Goal: Complete application form: Complete application form

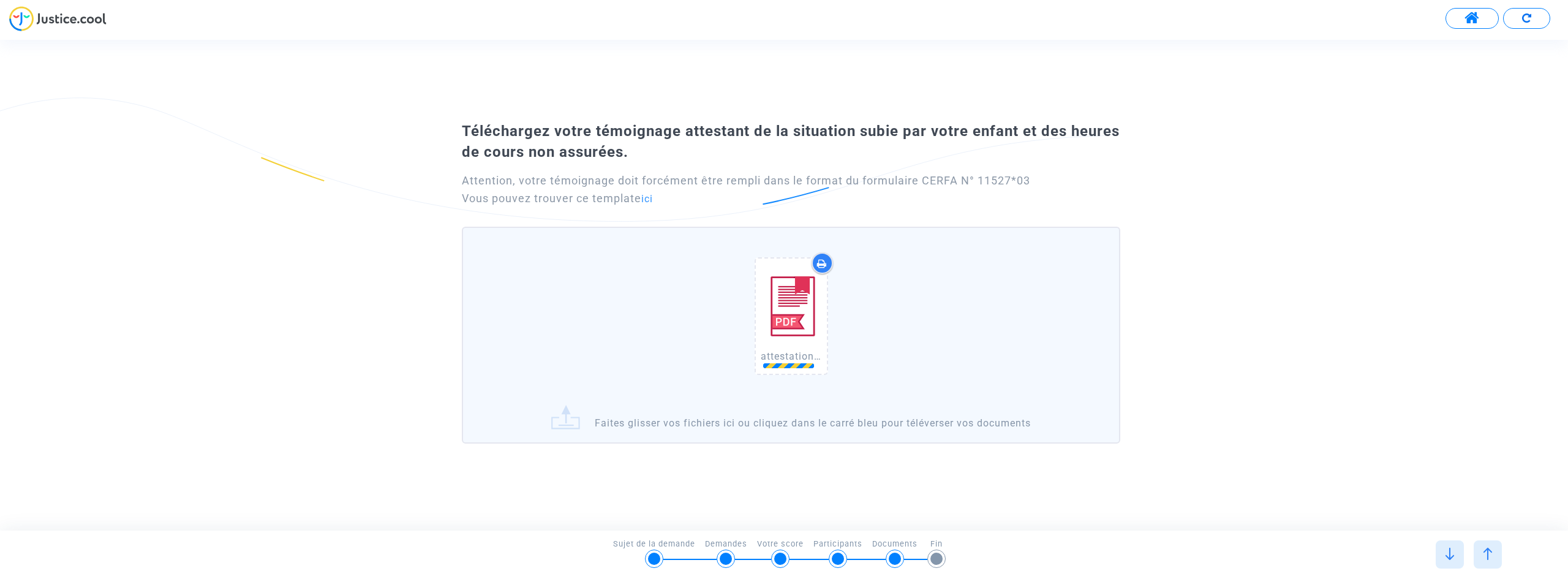
drag, startPoint x: 808, startPoint y: 322, endPoint x: 653, endPoint y: 502, distance: 237.5
click at [653, 502] on div "Téléchargez votre témoignage attestant de la situation subie par votre enfant e…" at bounding box center [784, 285] width 1568 height 490
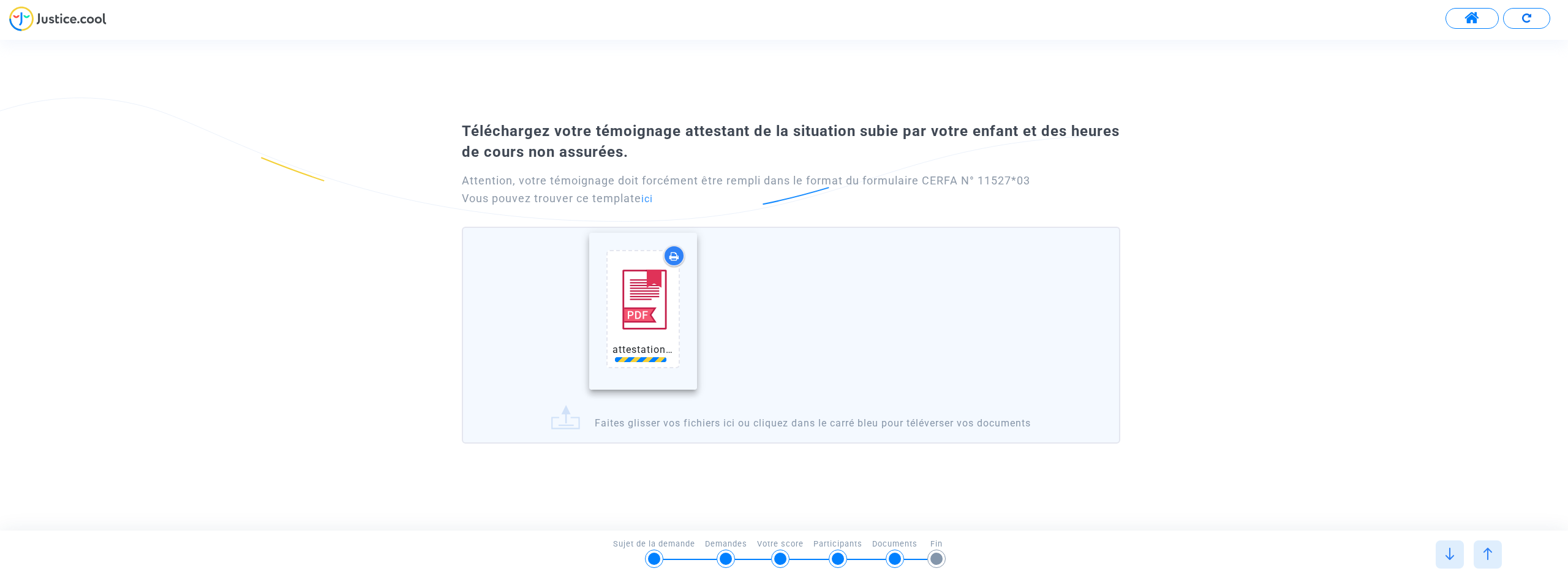
drag, startPoint x: 805, startPoint y: 303, endPoint x: 519, endPoint y: 267, distance: 288.3
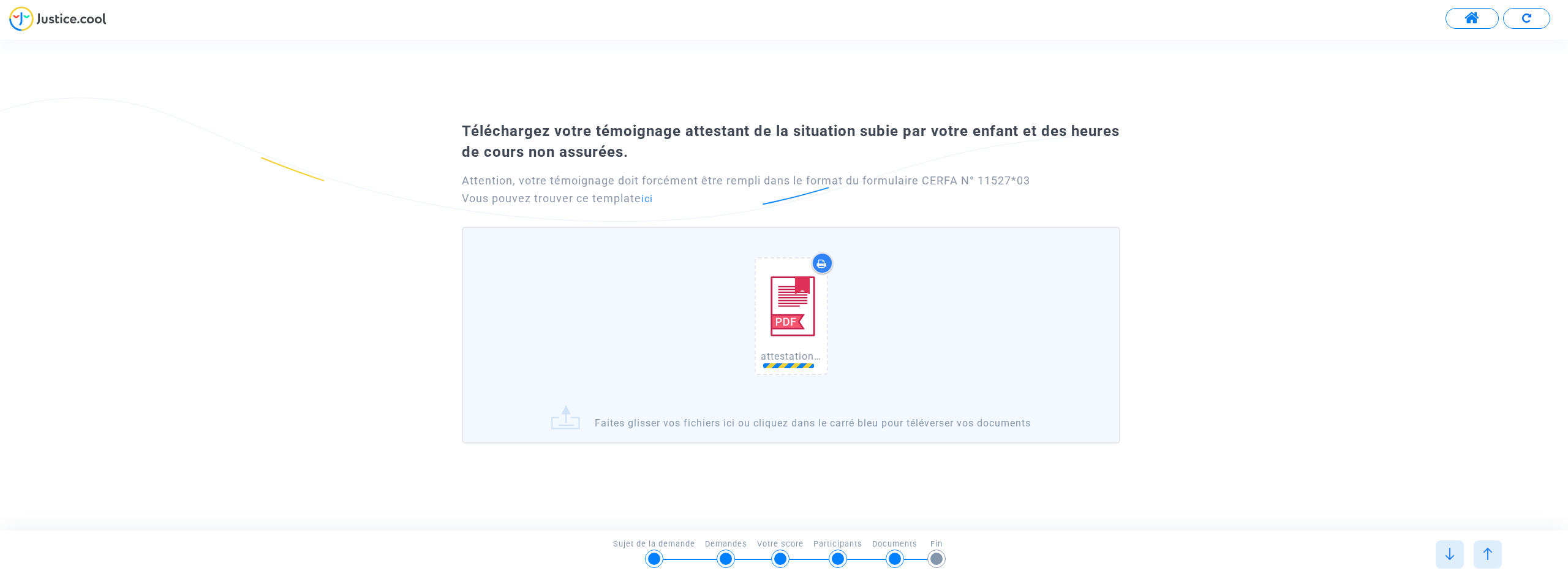
click at [802, 300] on img at bounding box center [791, 306] width 61 height 86
click at [796, 320] on img at bounding box center [791, 306] width 61 height 86
drag, startPoint x: 804, startPoint y: 314, endPoint x: 1188, endPoint y: 355, distance: 386.2
click at [1191, 353] on div "Téléchargez votre témoignage attestant de la situation subie par votre enfant e…" at bounding box center [784, 285] width 1568 height 339
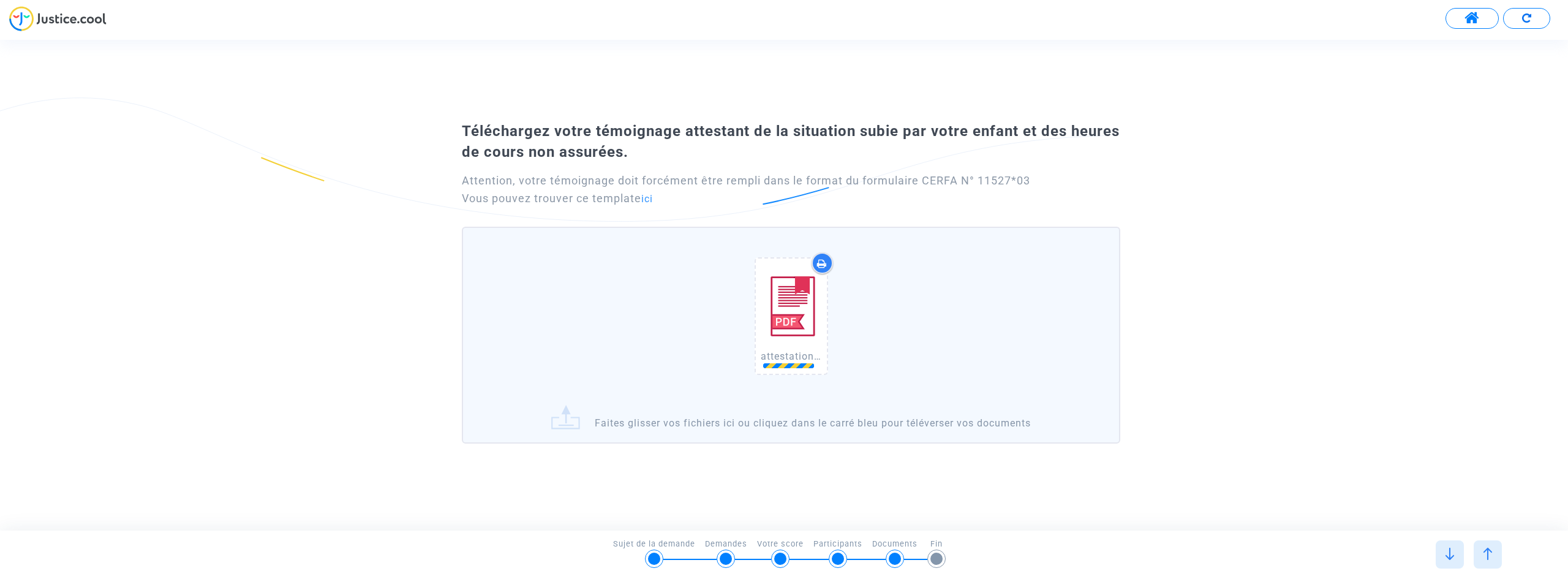
click at [1521, 20] on button at bounding box center [1527, 18] width 47 height 20
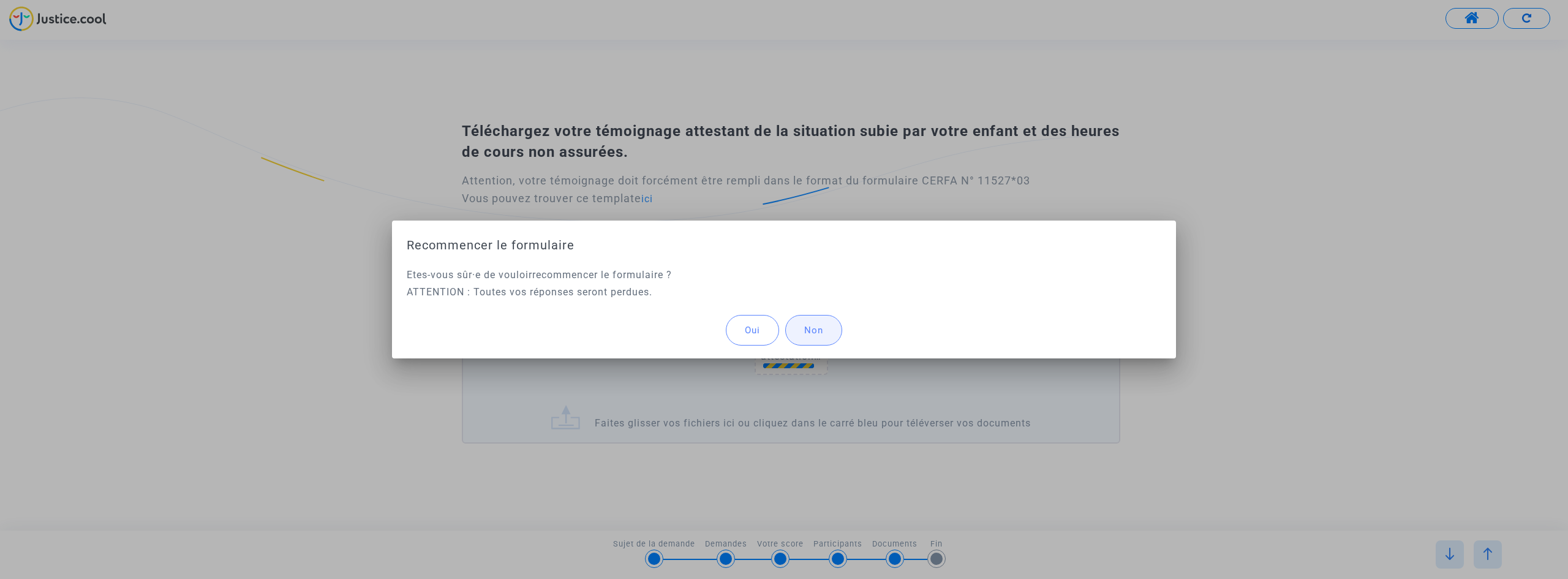
click at [812, 334] on span "Non" at bounding box center [813, 329] width 19 height 11
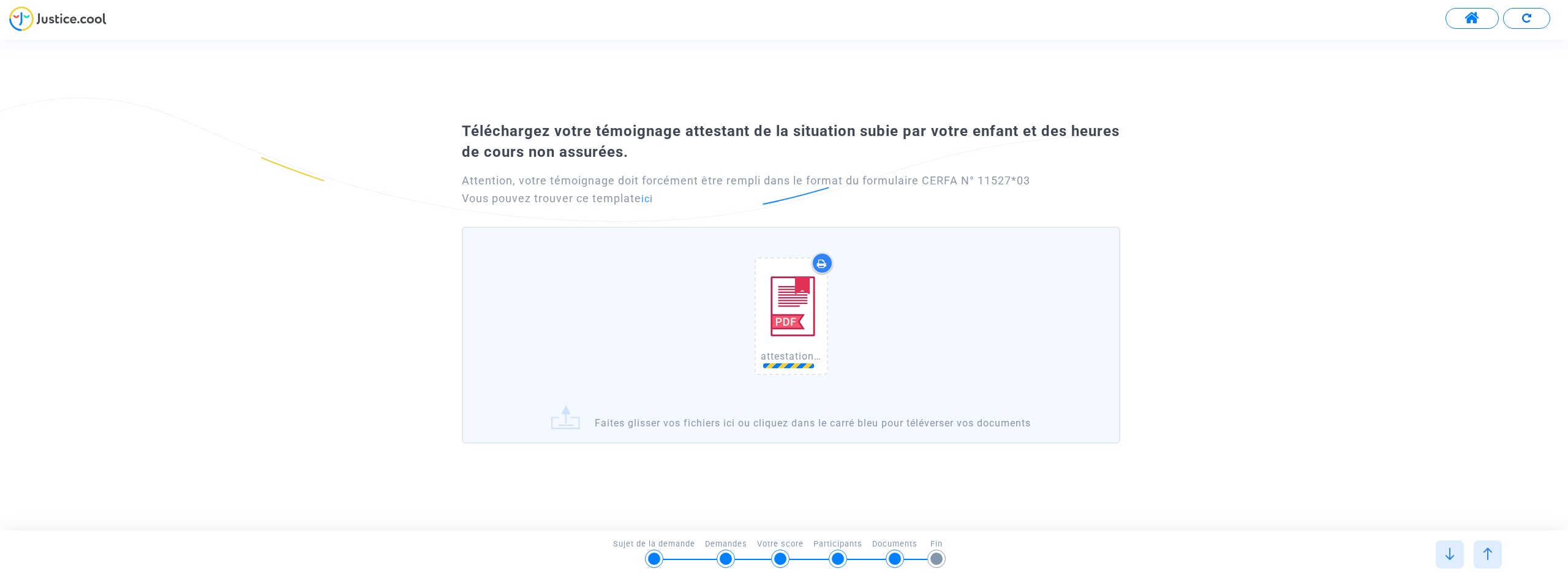
click at [1480, 550] on div at bounding box center [1488, 554] width 28 height 28
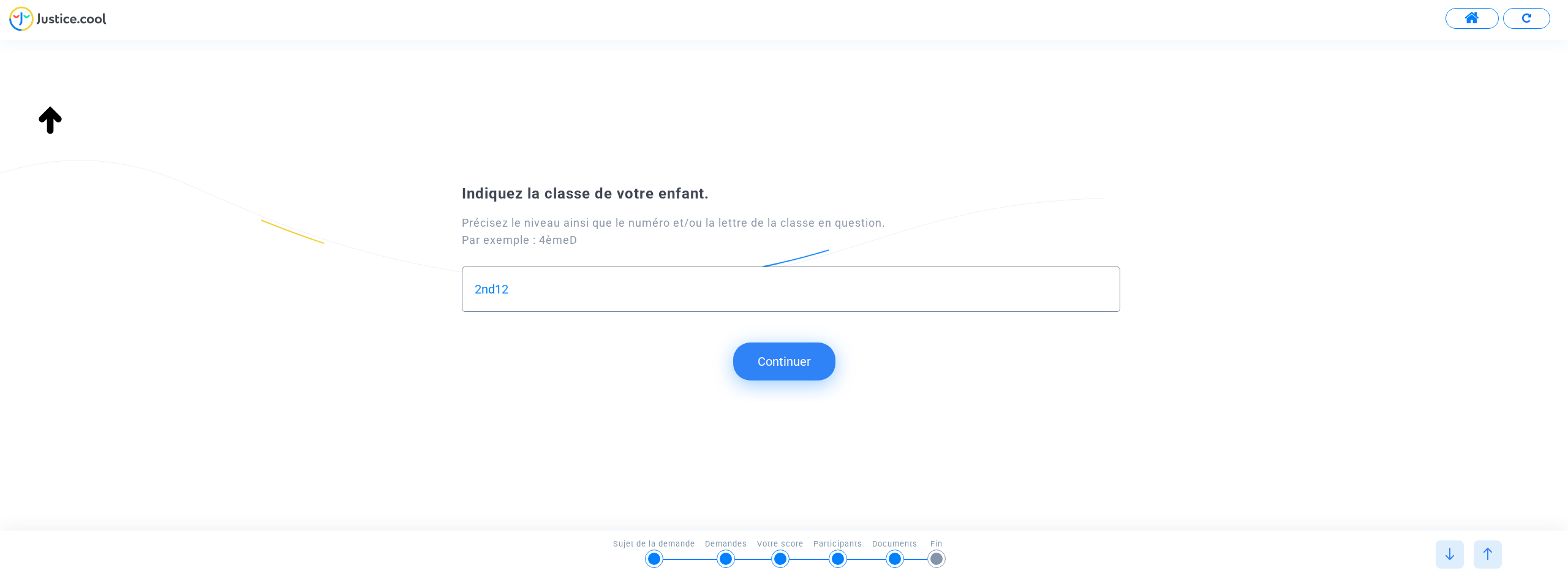
click at [799, 366] on button "Continuer" at bounding box center [784, 361] width 102 height 38
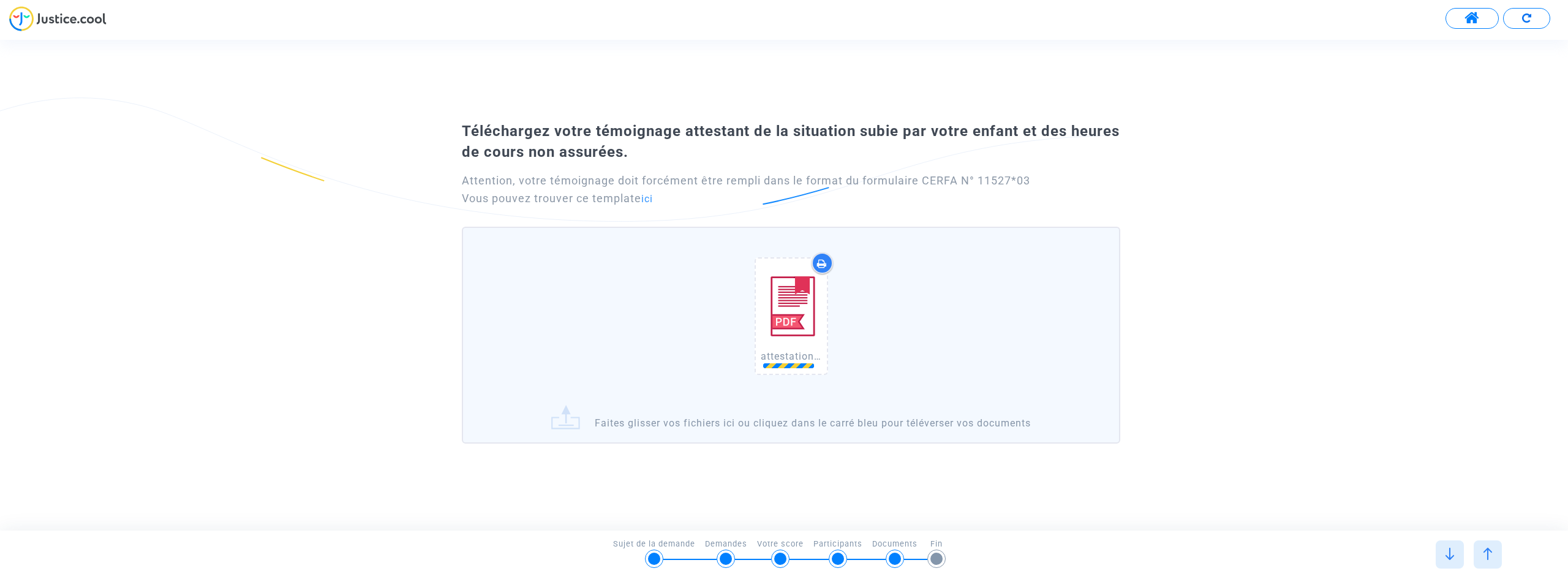
drag, startPoint x: 792, startPoint y: 318, endPoint x: 399, endPoint y: 385, distance: 398.7
click at [399, 385] on div "Téléchargez votre témoignage attestant de la situation subie par votre enfant e…" at bounding box center [784, 285] width 1568 height 339
click at [1448, 552] on img at bounding box center [1449, 554] width 12 height 12
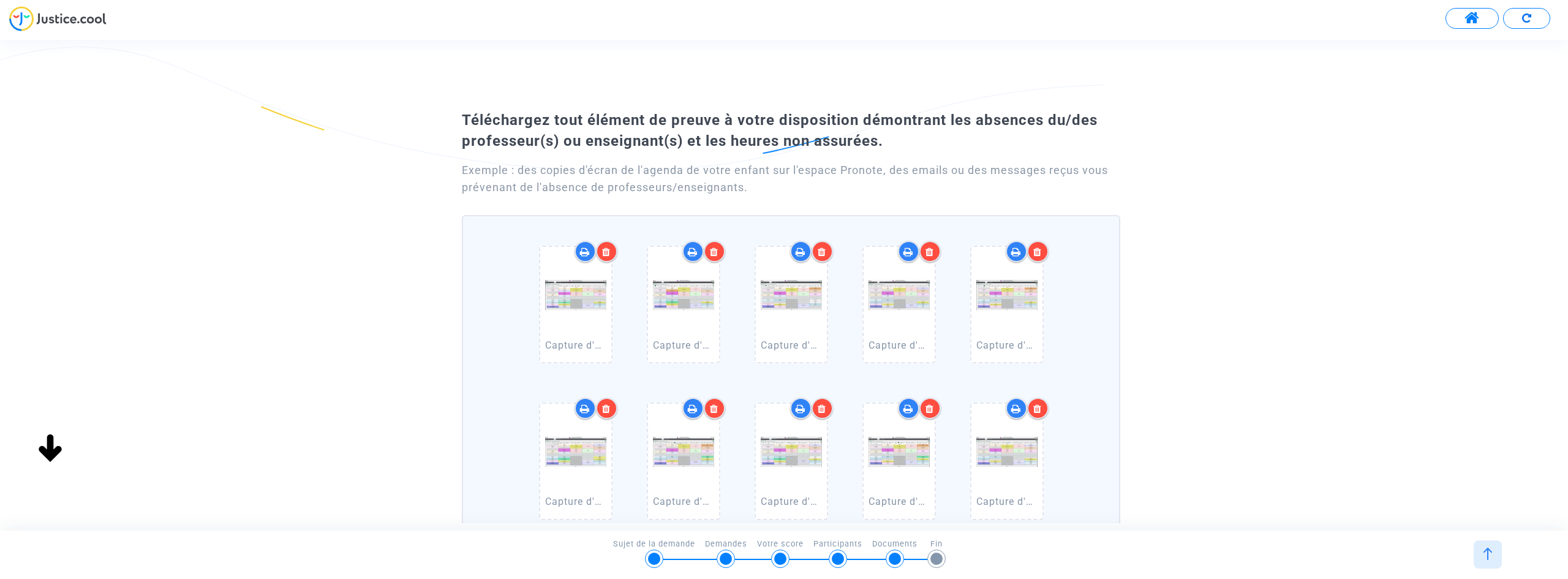
click at [1497, 554] on div at bounding box center [1488, 554] width 28 height 28
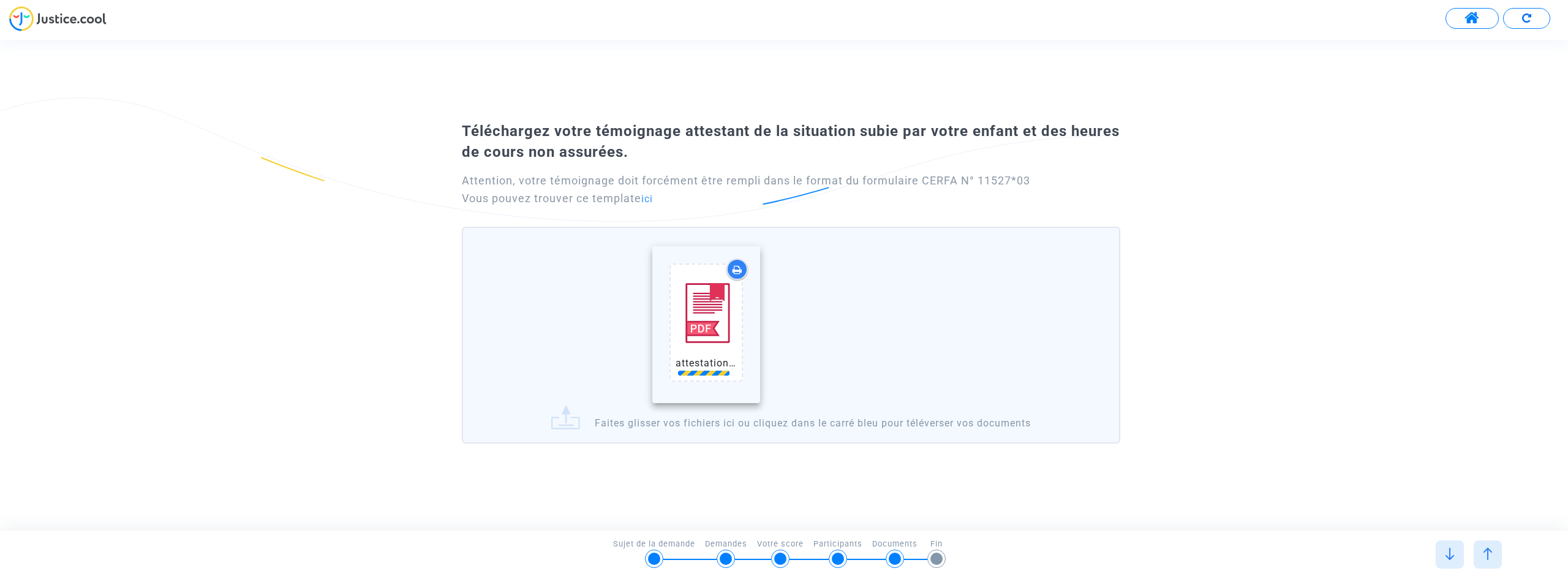
drag, startPoint x: 798, startPoint y: 322, endPoint x: 672, endPoint y: 332, distance: 126.4
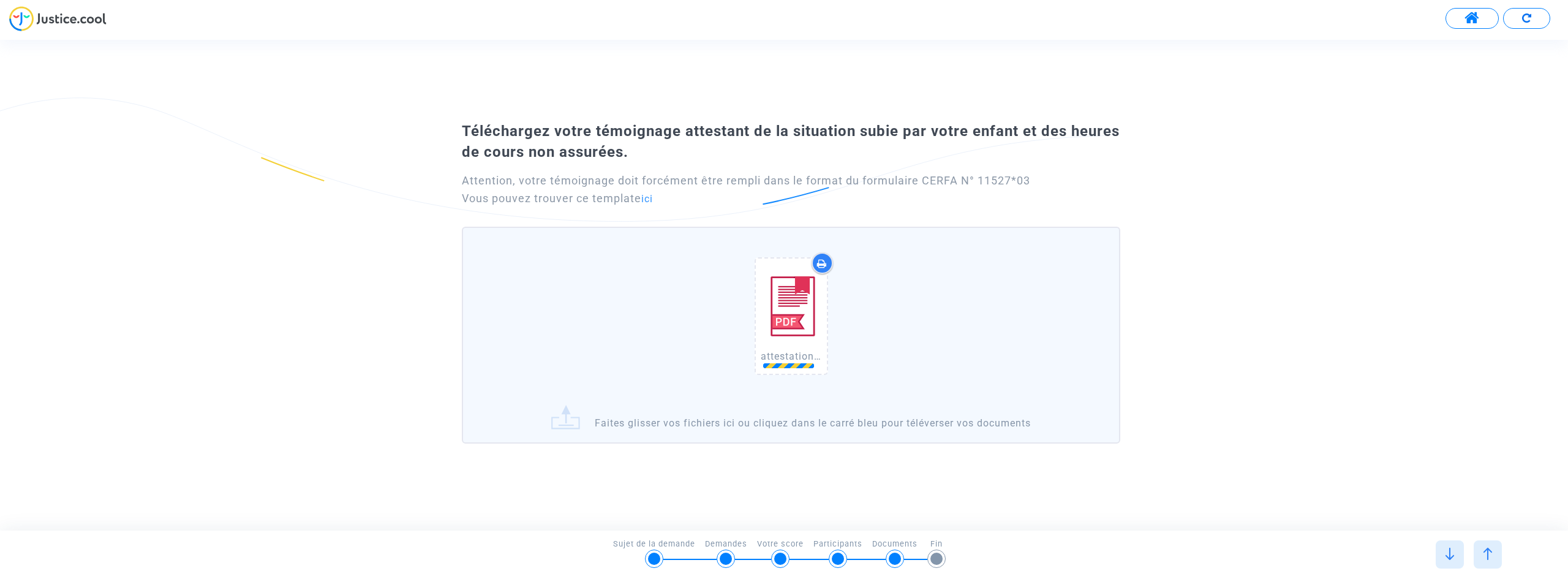
click at [770, 318] on img at bounding box center [791, 306] width 61 height 86
click at [820, 264] on icon at bounding box center [822, 264] width 10 height 10
click at [804, 287] on img at bounding box center [791, 306] width 61 height 86
drag, startPoint x: 799, startPoint y: 290, endPoint x: 1263, endPoint y: 361, distance: 469.4
click at [1263, 361] on div "Téléchargez votre témoignage attestant de la situation subie par votre enfant e…" at bounding box center [784, 285] width 1568 height 339
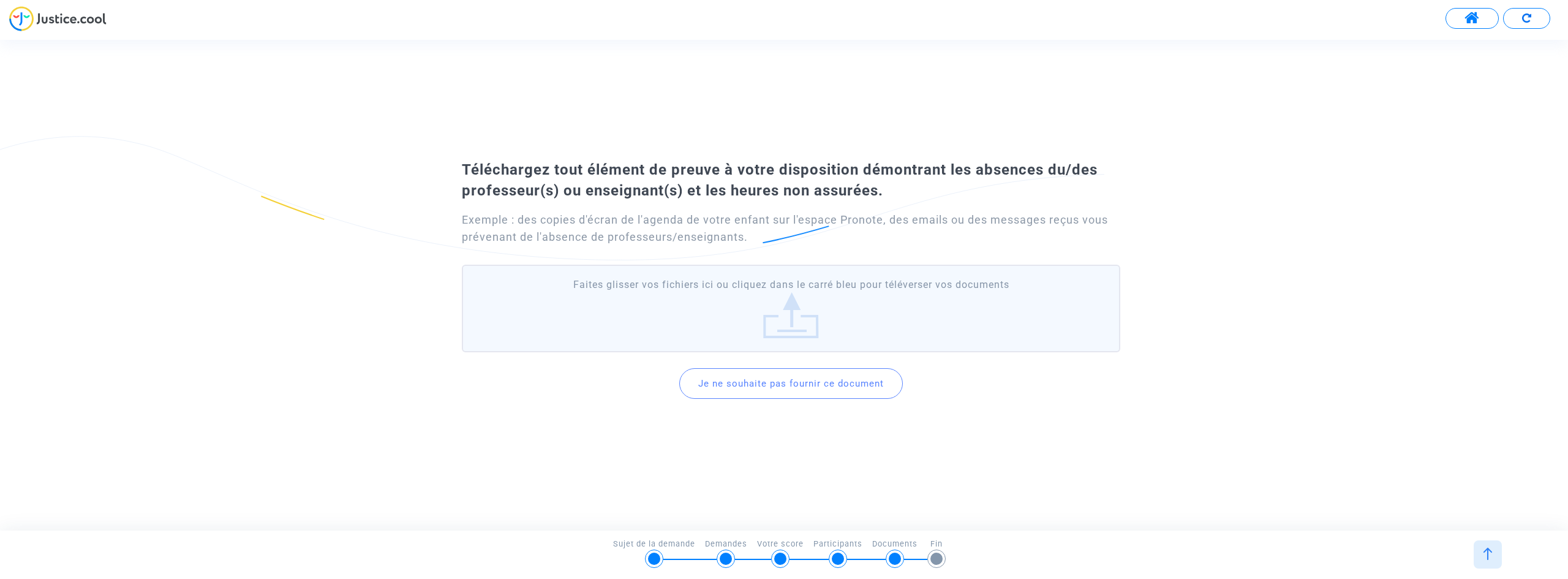
click at [1490, 553] on img at bounding box center [1488, 554] width 12 height 12
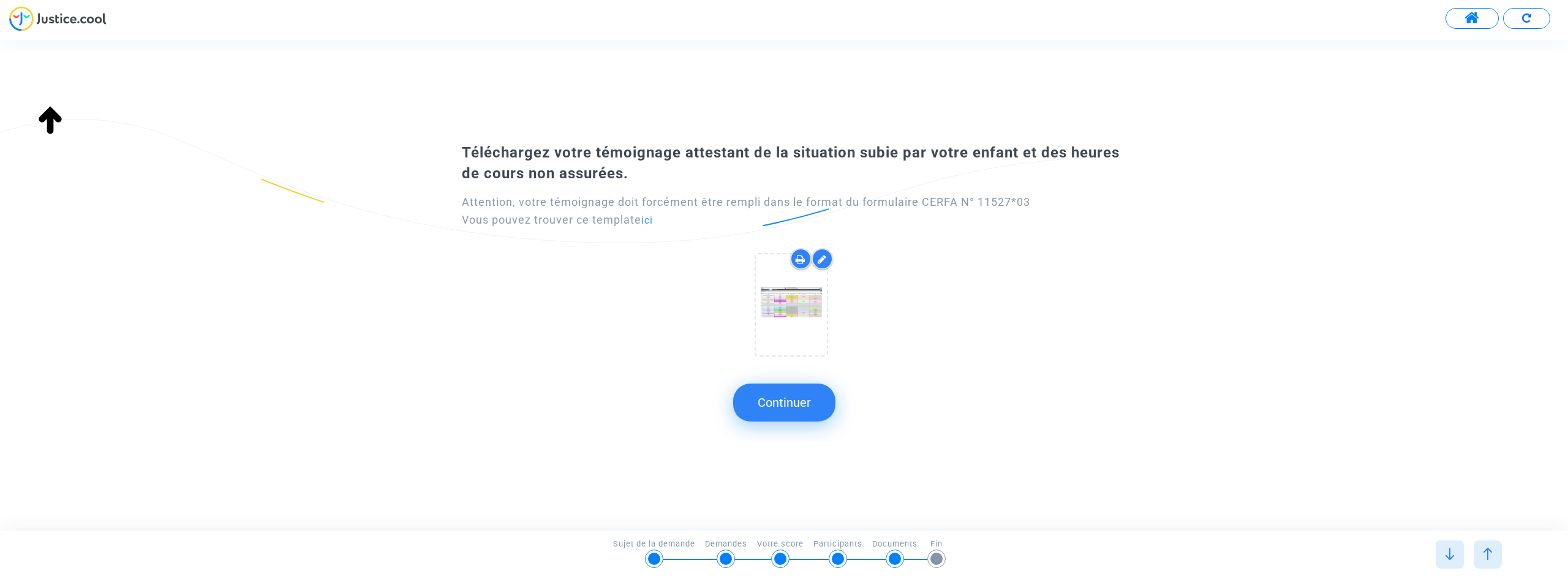
click at [816, 261] on div at bounding box center [822, 259] width 21 height 21
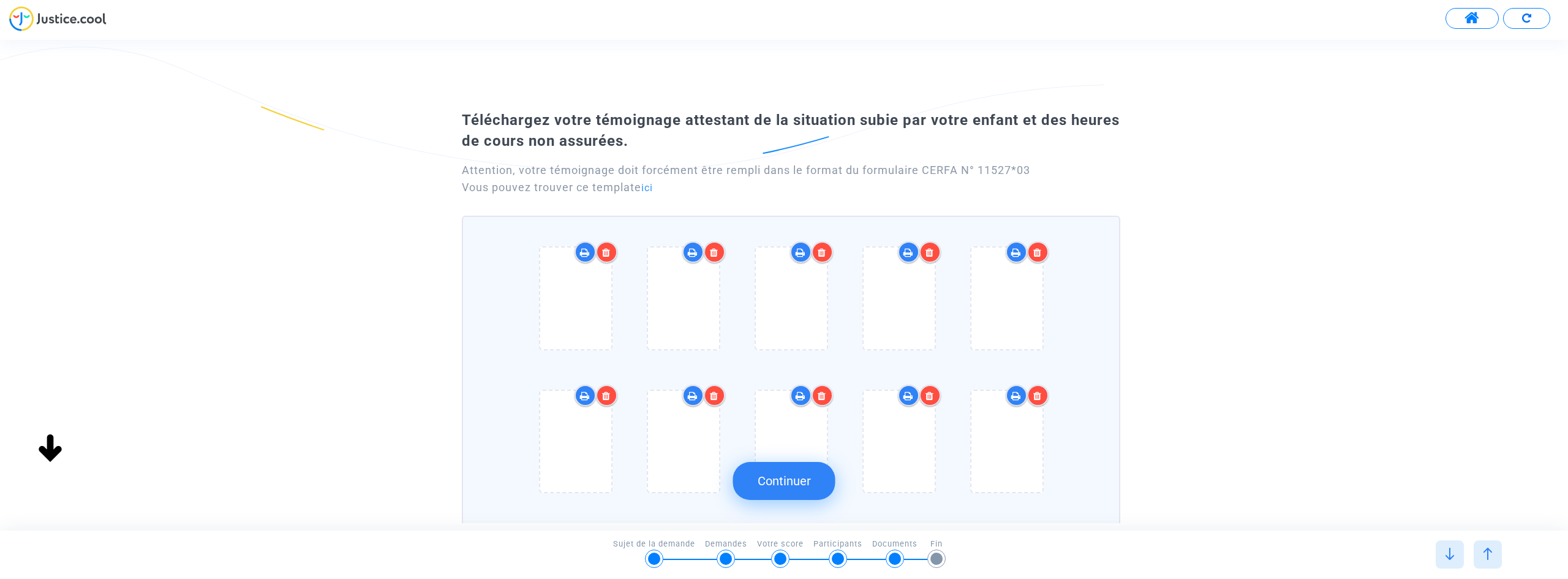
click at [603, 249] on icon at bounding box center [606, 252] width 8 height 10
click at [603, 256] on icon at bounding box center [606, 252] width 8 height 10
click at [607, 256] on icon at bounding box center [606, 252] width 8 height 10
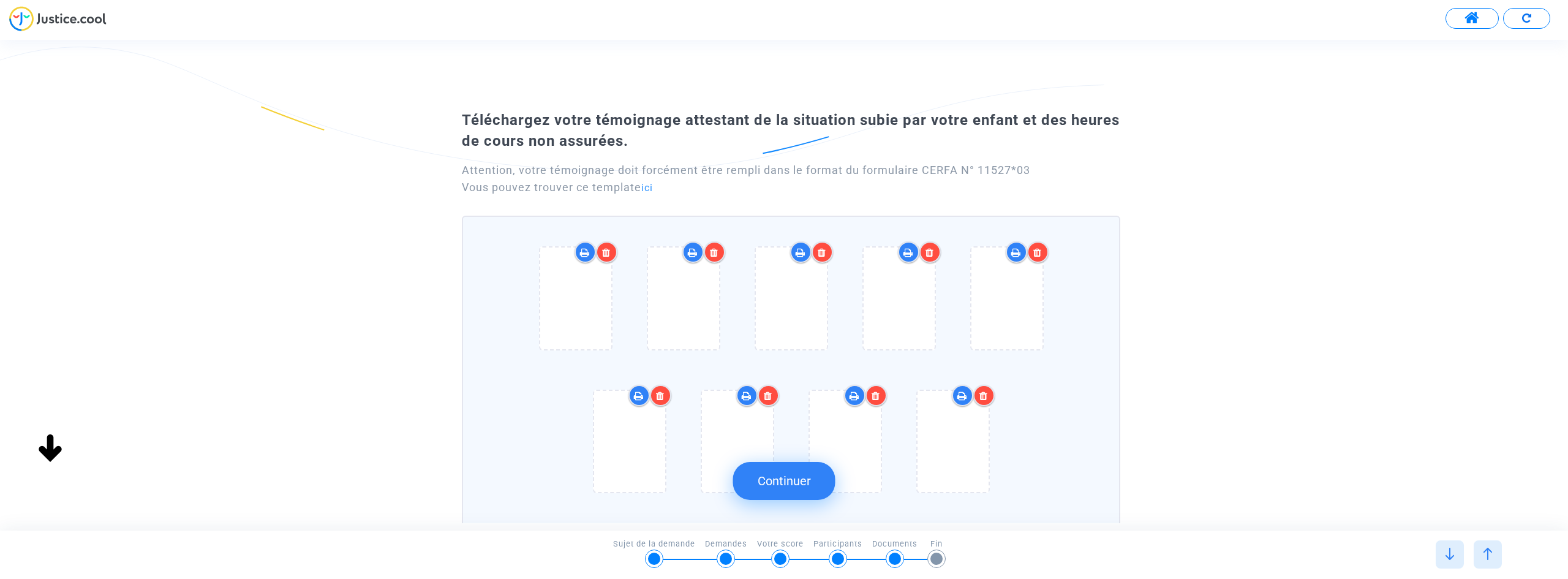
click at [607, 256] on icon at bounding box center [606, 252] width 8 height 10
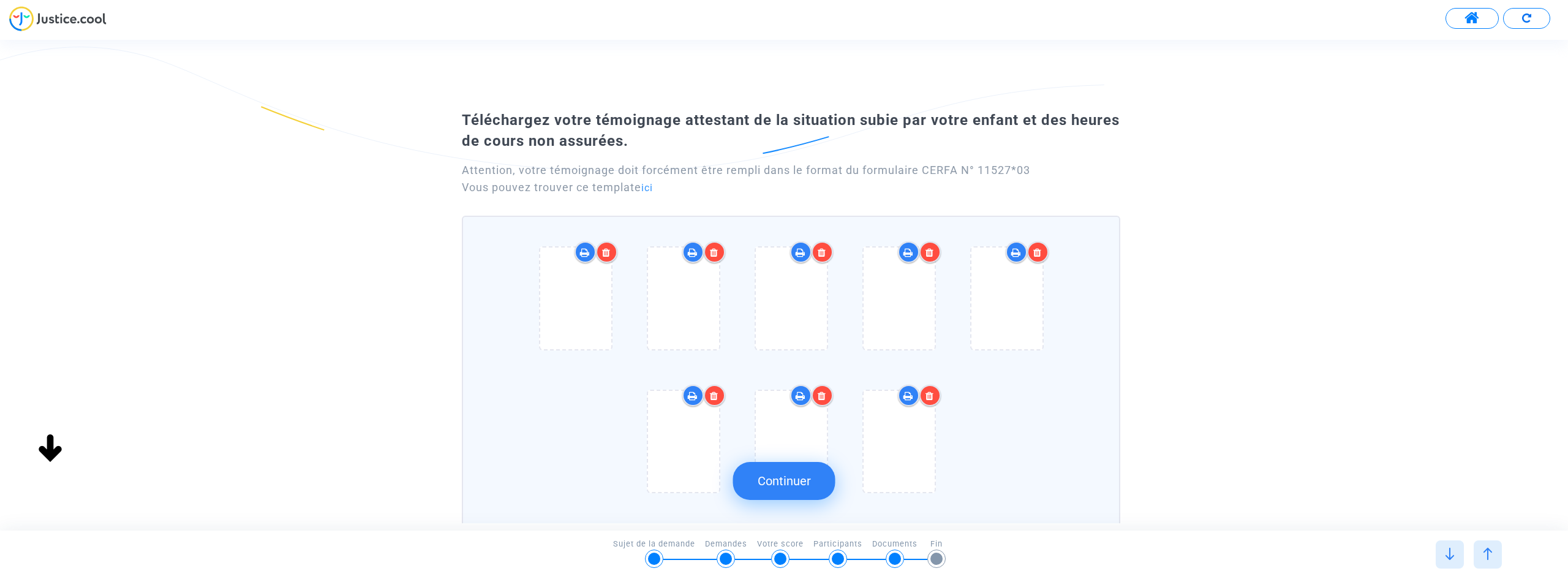
click at [607, 256] on icon at bounding box center [606, 252] width 8 height 10
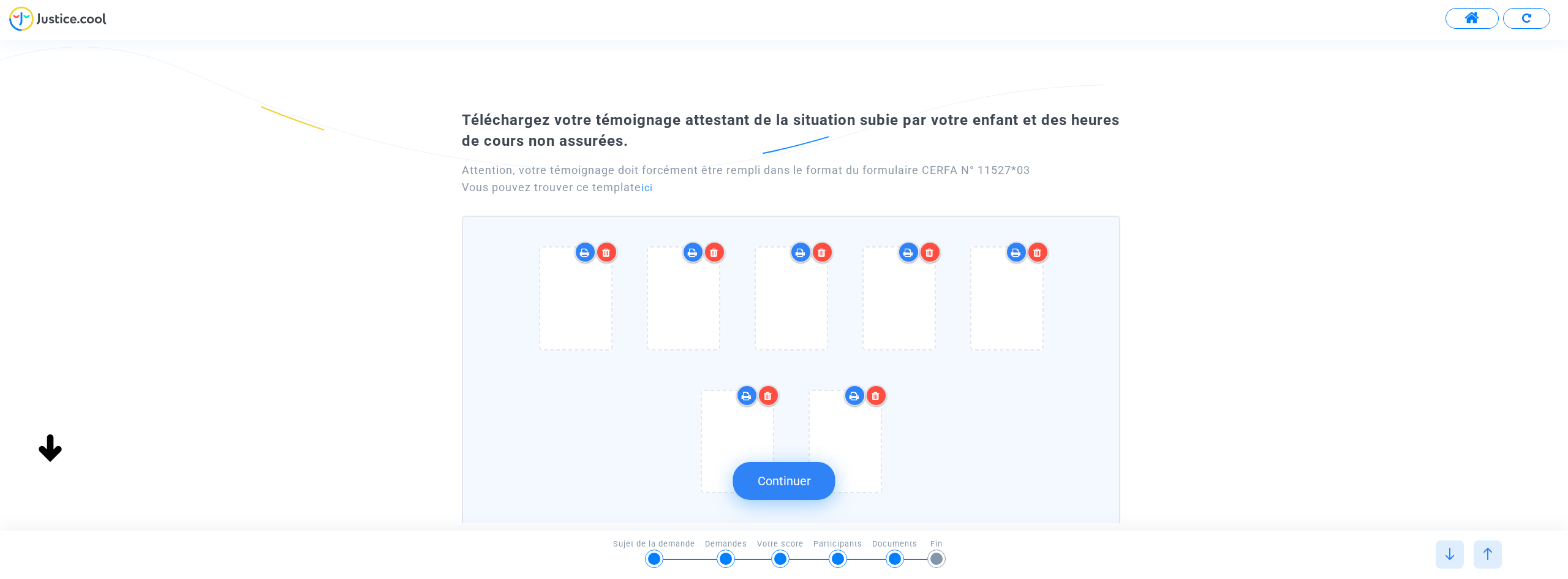
click at [607, 256] on icon at bounding box center [606, 252] width 8 height 10
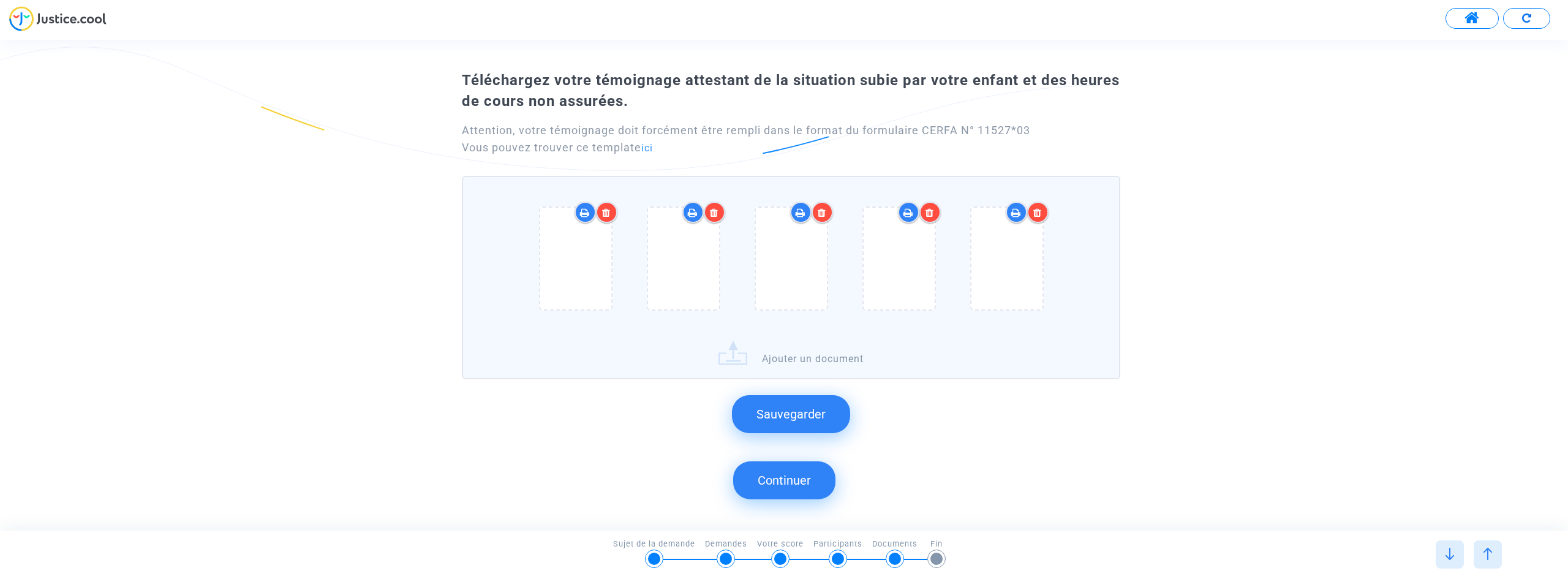
click at [604, 208] on icon at bounding box center [606, 213] width 8 height 10
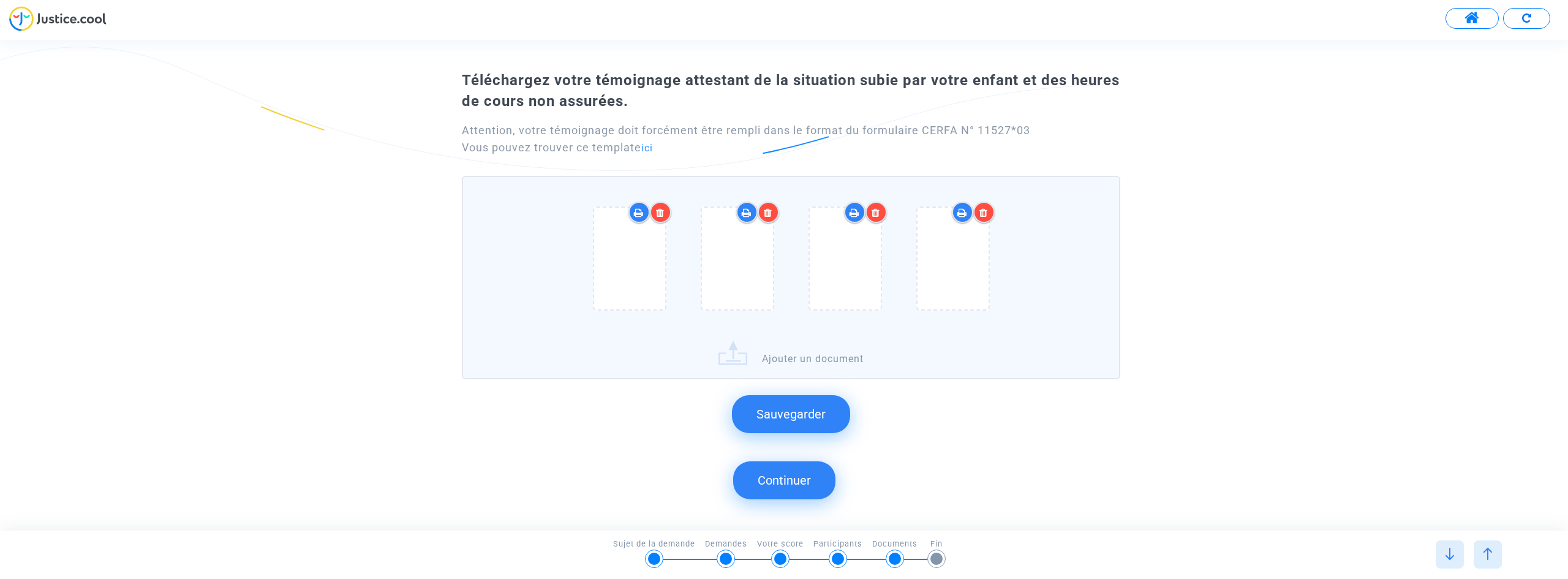
click at [661, 211] on icon at bounding box center [660, 213] width 8 height 10
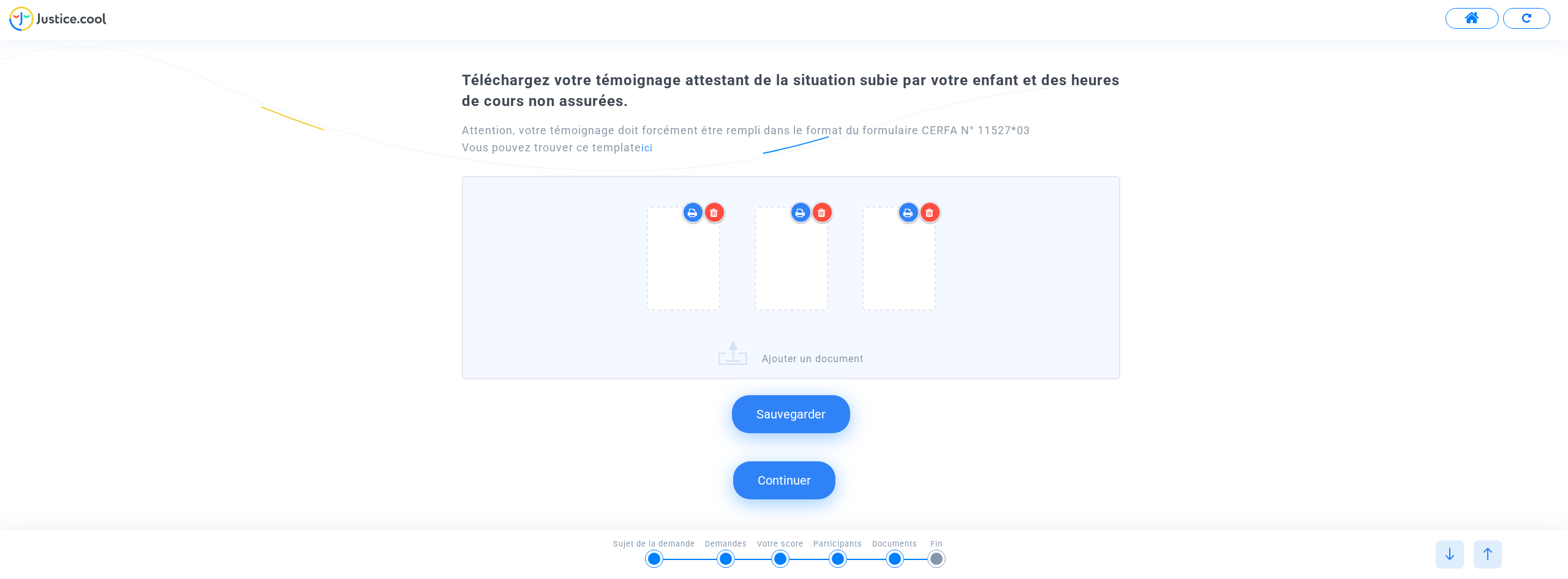
click at [709, 213] on div at bounding box center [715, 212] width 21 height 21
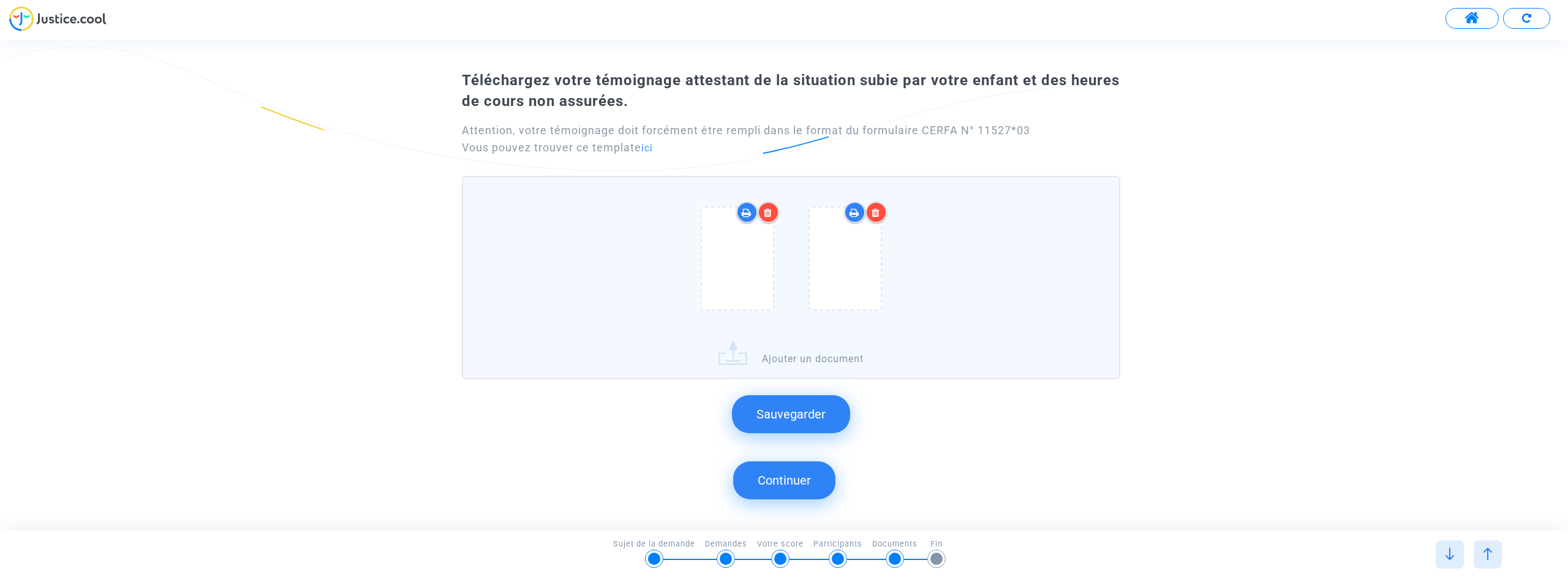
click at [768, 213] on icon at bounding box center [768, 213] width 8 height 10
click at [818, 215] on icon at bounding box center [822, 213] width 8 height 10
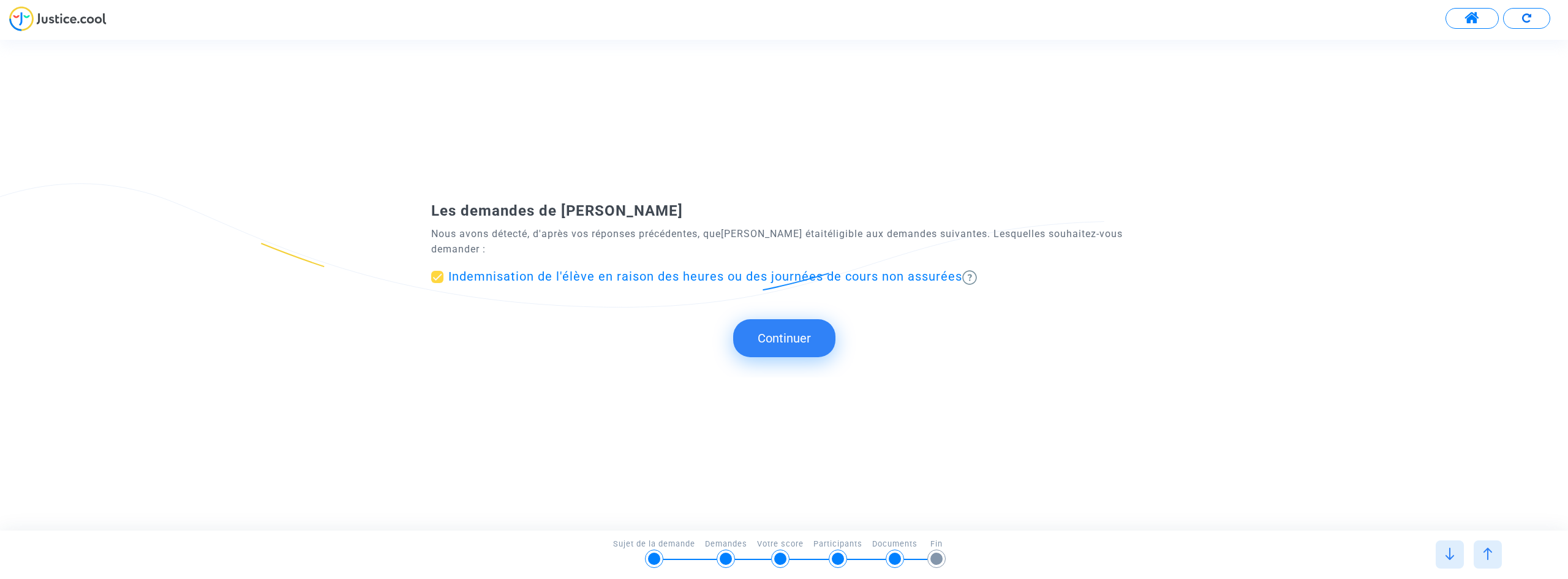
click at [941, 563] on div at bounding box center [936, 559] width 12 height 12
click at [806, 335] on button "Continuer" at bounding box center [784, 338] width 102 height 38
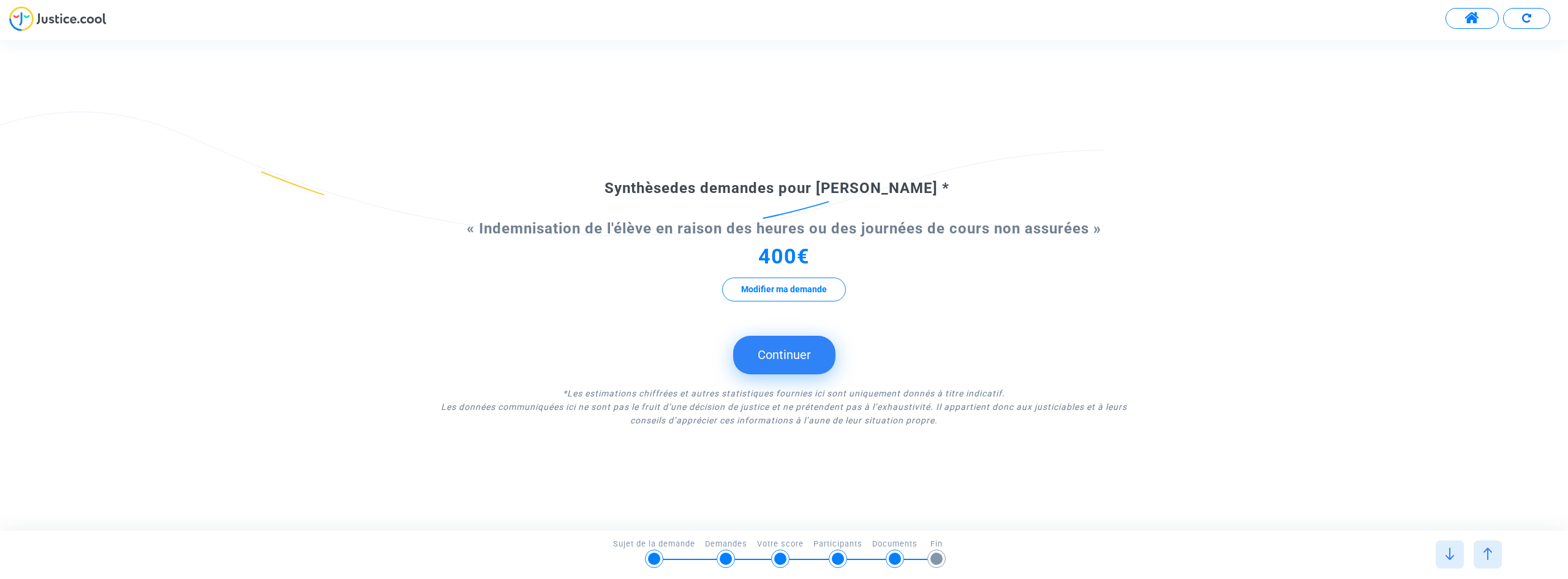
click at [785, 355] on button "Continuer" at bounding box center [784, 355] width 102 height 38
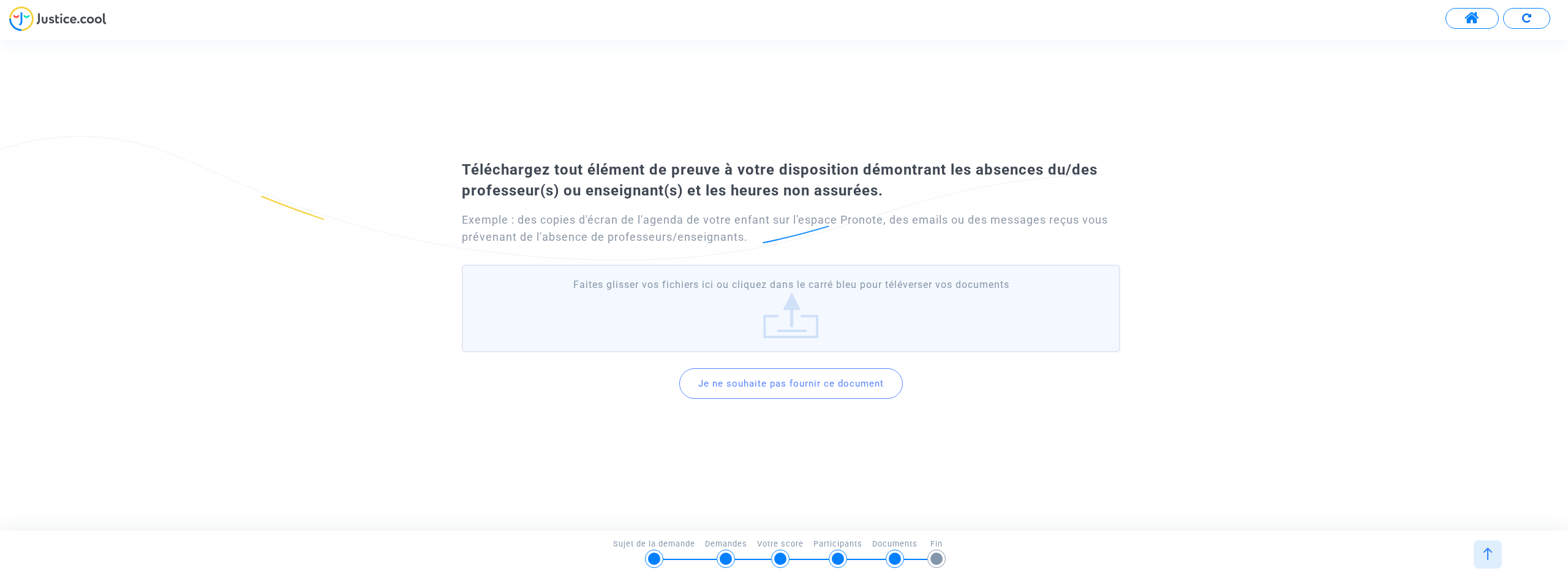
click at [789, 308] on label "Faites glisser vos fichiers ici ou cliquez dans le carré bleu pour téléverser v…" at bounding box center [791, 308] width 658 height 87
click at [0, 0] on input "Faites glisser vos fichiers ici ou cliquez dans le carré bleu pour téléverser v…" at bounding box center [0, 0] width 0 height 0
click at [792, 309] on label "Faites glisser vos fichiers ici ou cliquez dans le carré bleu pour téléverser v…" at bounding box center [791, 308] width 658 height 87
click at [0, 0] on input "Faites glisser vos fichiers ici ou cliquez dans le carré bleu pour téléverser v…" at bounding box center [0, 0] width 0 height 0
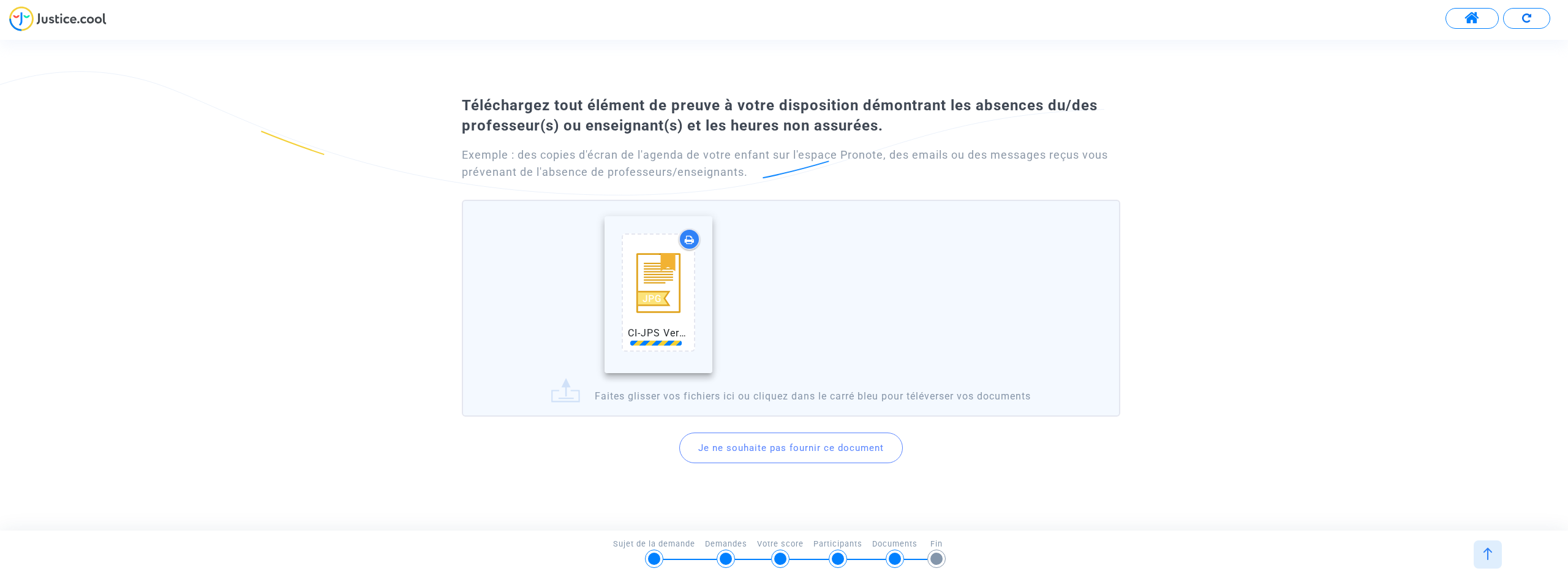
drag, startPoint x: 802, startPoint y: 295, endPoint x: 629, endPoint y: 298, distance: 173.0
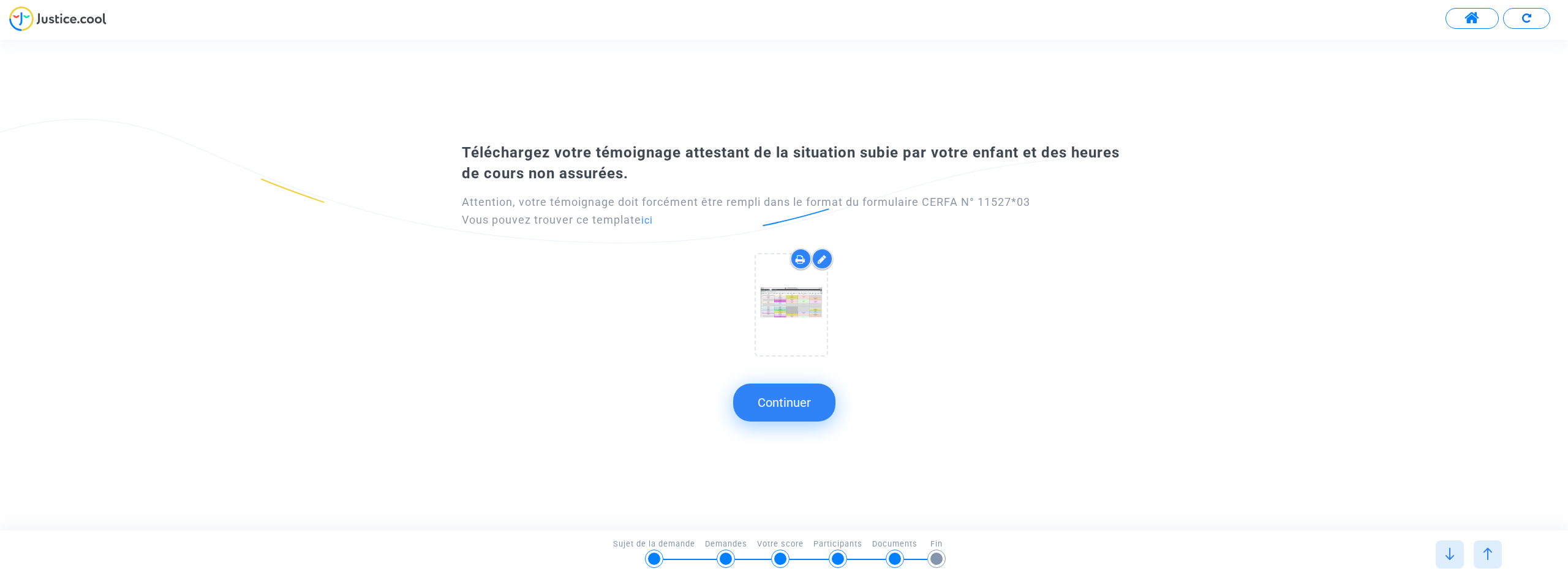
click at [821, 261] on icon at bounding box center [822, 259] width 9 height 10
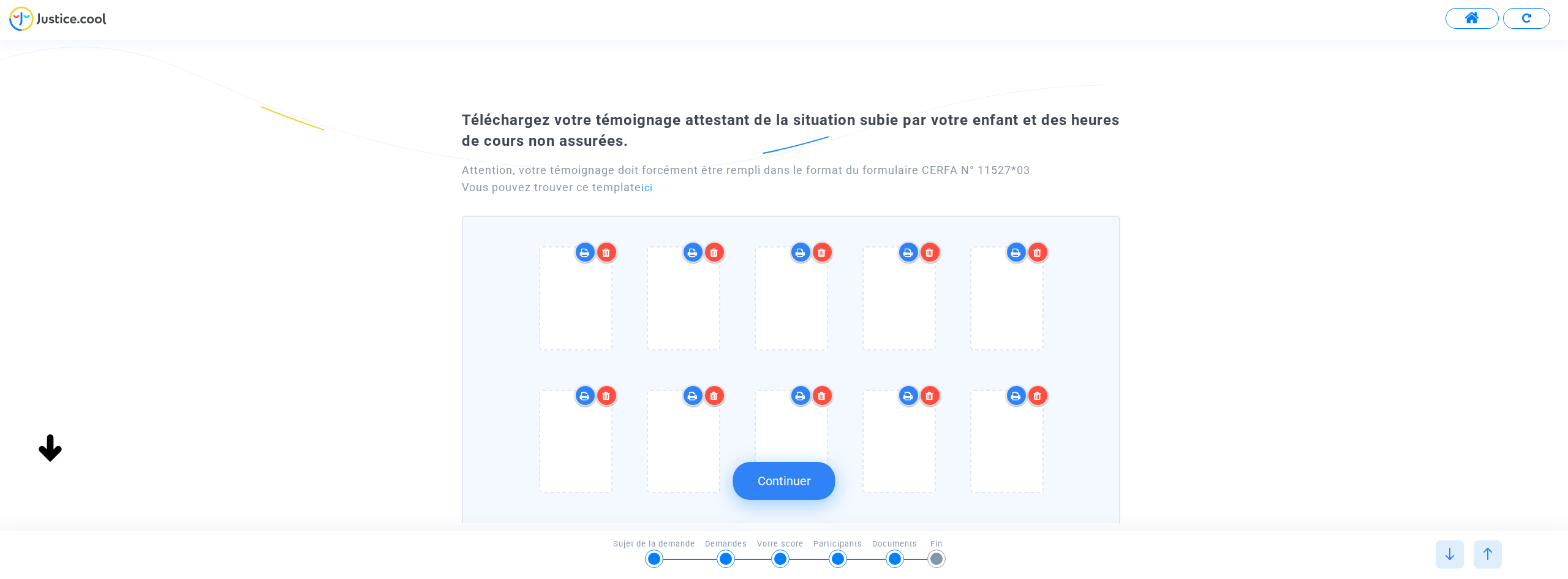
click at [607, 253] on icon at bounding box center [606, 252] width 8 height 10
click at [602, 256] on icon at bounding box center [606, 252] width 8 height 10
click at [609, 256] on icon at bounding box center [606, 252] width 8 height 10
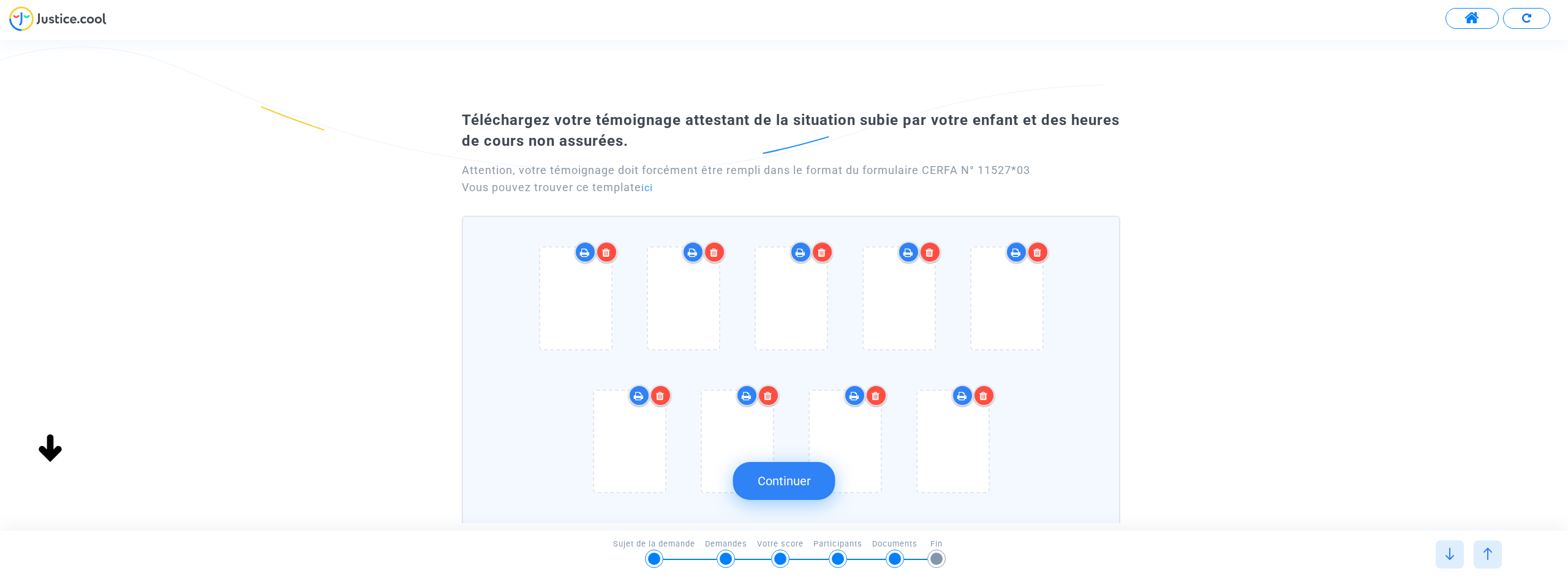
click at [609, 256] on icon at bounding box center [606, 252] width 8 height 10
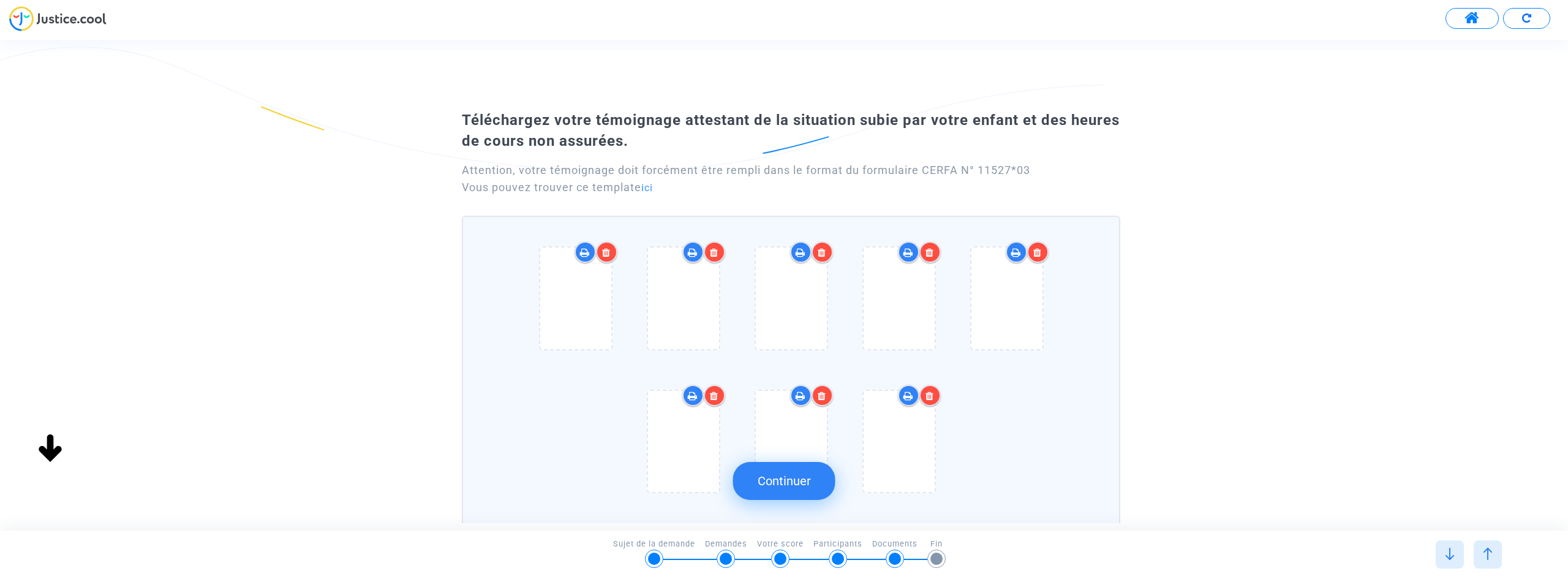
click at [609, 256] on icon at bounding box center [606, 252] width 8 height 10
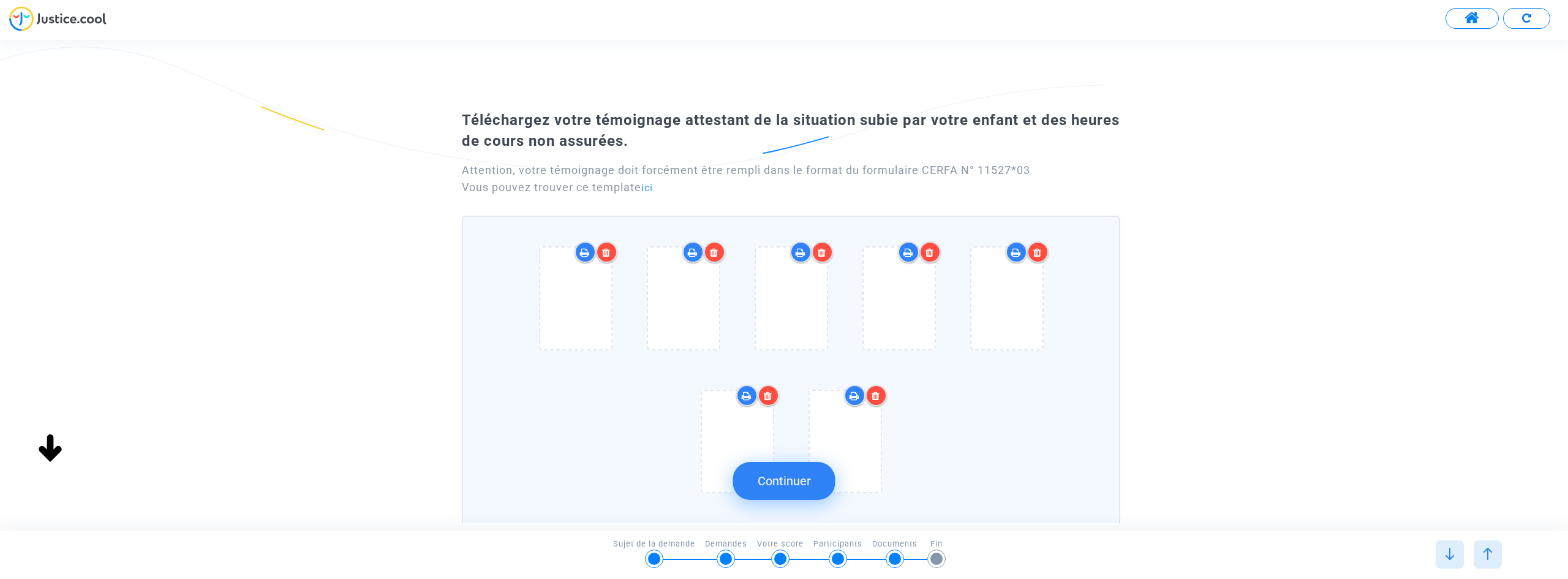
click at [609, 256] on icon at bounding box center [606, 252] width 8 height 10
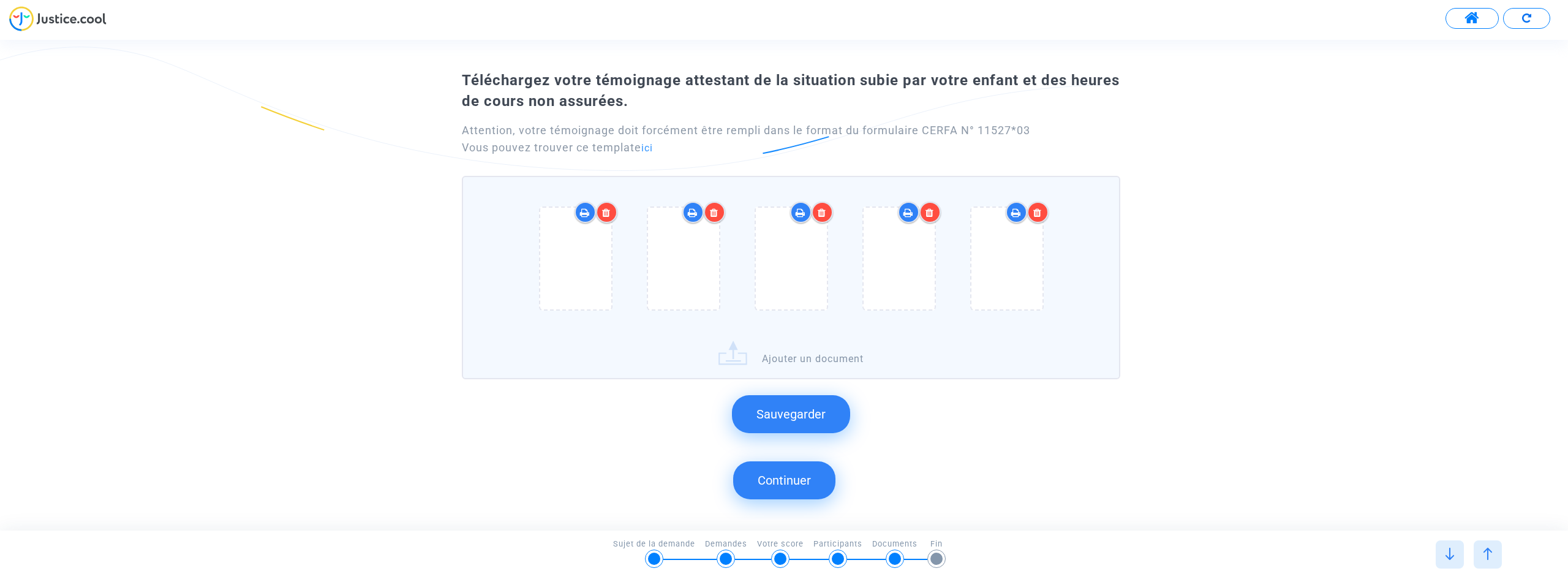
click at [608, 207] on div at bounding box center [607, 212] width 21 height 21
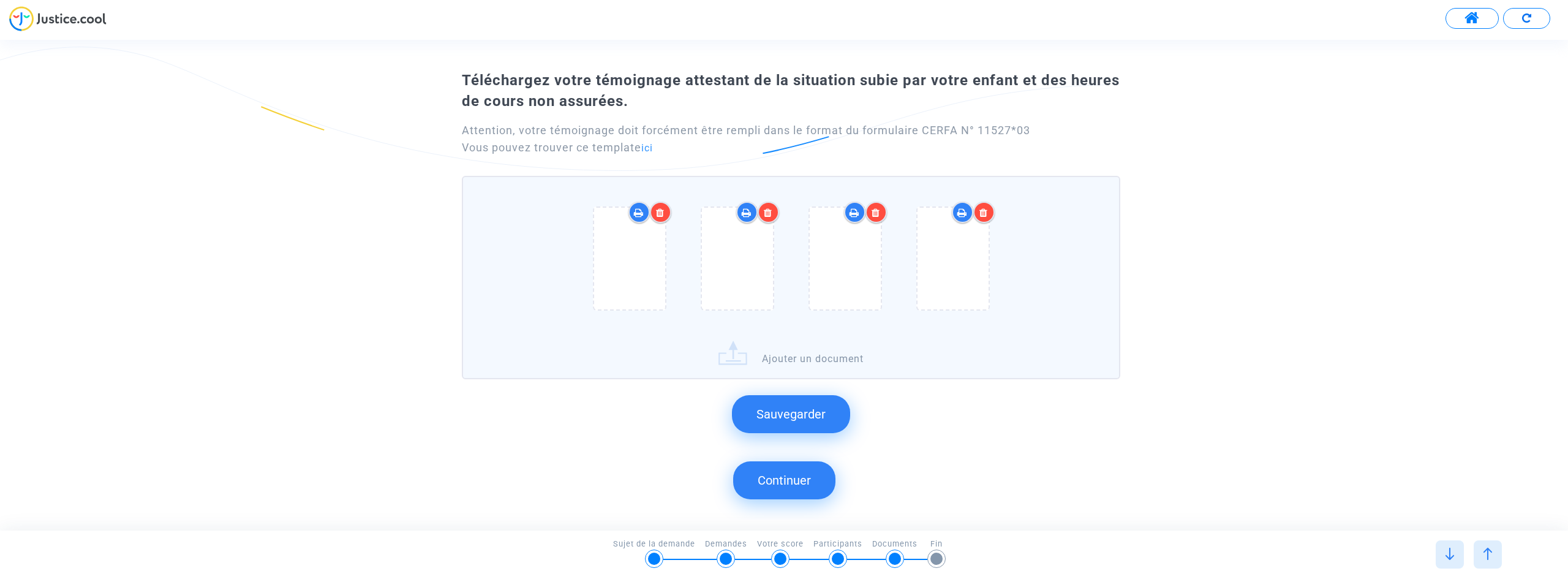
click at [657, 213] on icon at bounding box center [660, 213] width 8 height 10
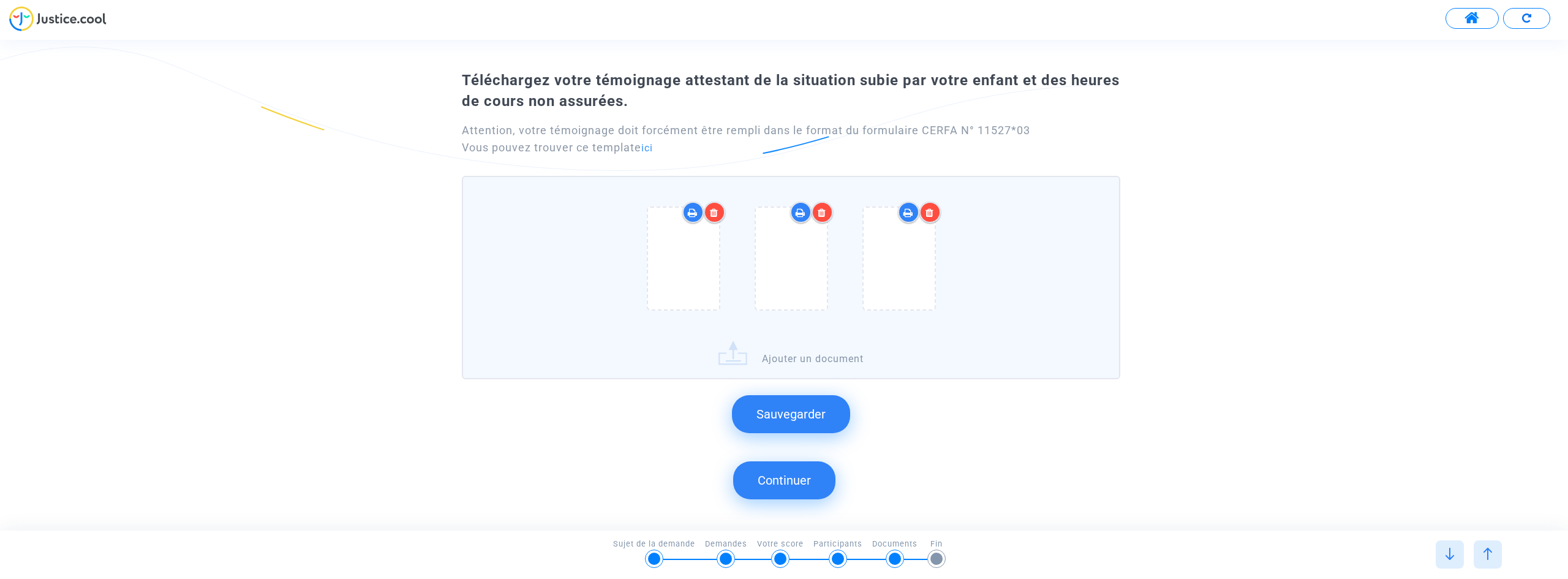
click at [712, 210] on icon at bounding box center [714, 213] width 8 height 10
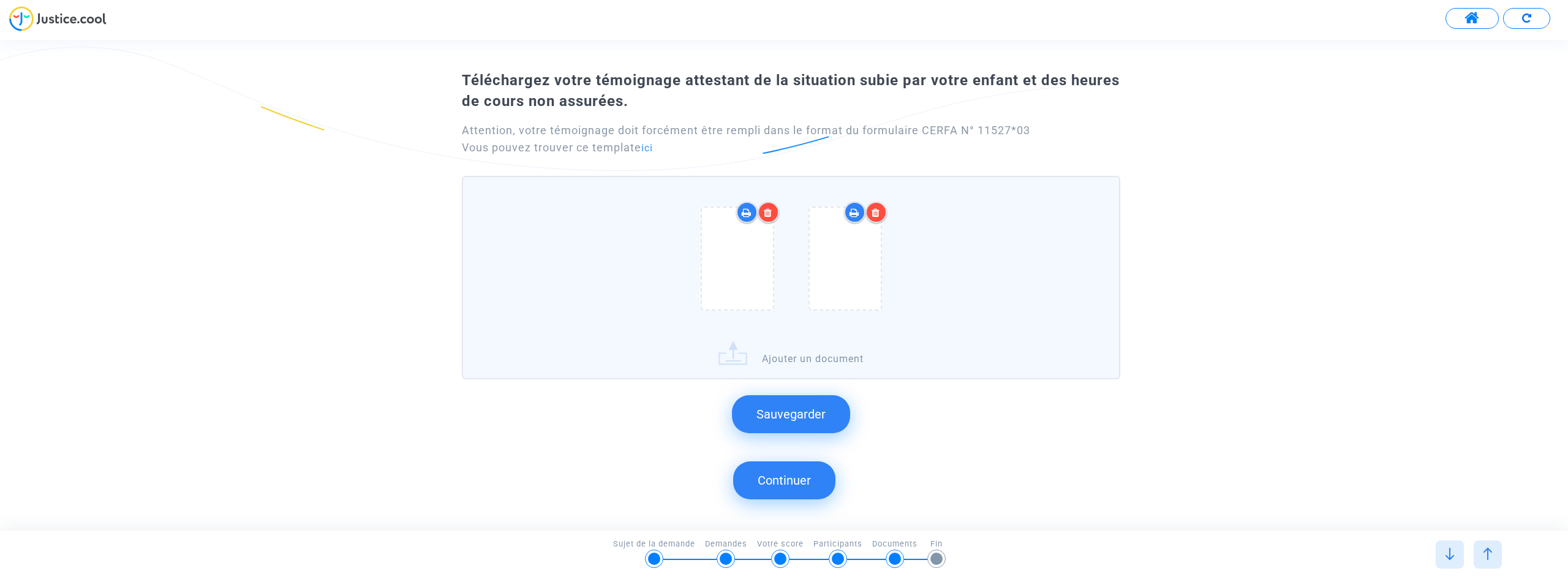
click at [764, 210] on icon at bounding box center [768, 213] width 8 height 10
click at [818, 211] on icon at bounding box center [822, 213] width 8 height 10
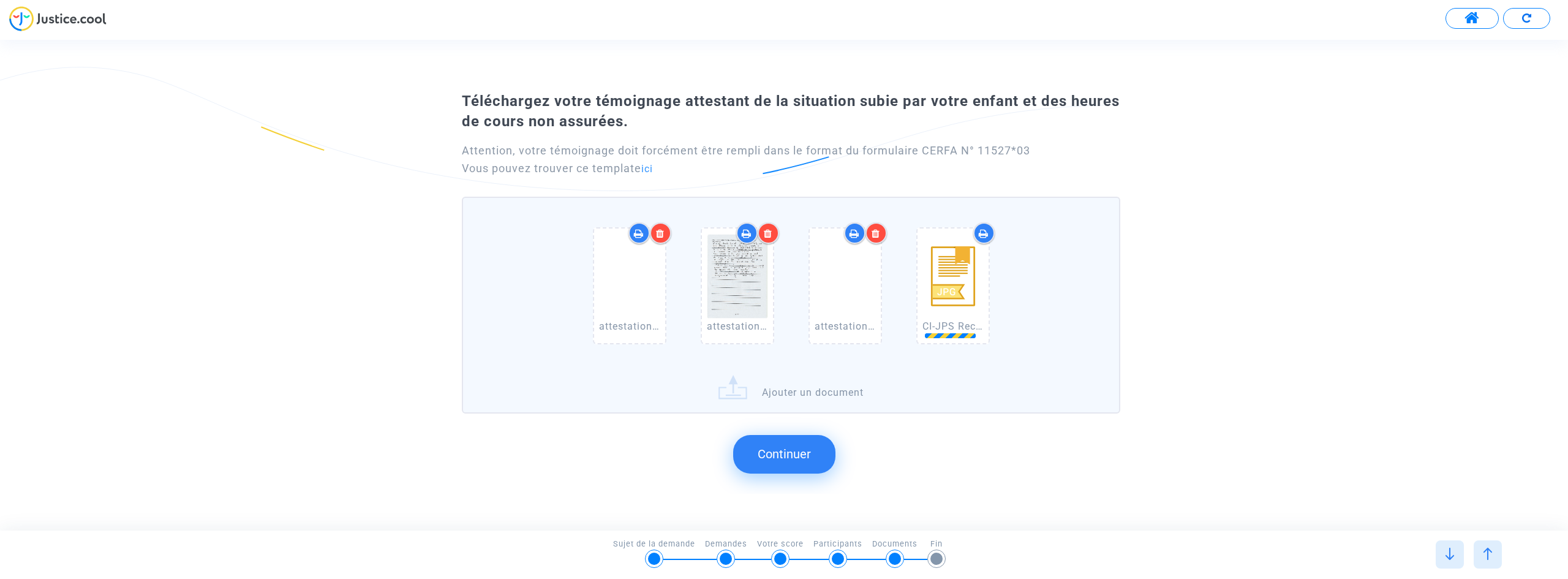
click at [961, 304] on img at bounding box center [953, 276] width 61 height 86
drag, startPoint x: 963, startPoint y: 285, endPoint x: 1254, endPoint y: 245, distance: 293.7
click at [1254, 245] on div "Téléchargez votre témoignage attestant de la situation subie par votre enfant e…" at bounding box center [784, 255] width 1568 height 339
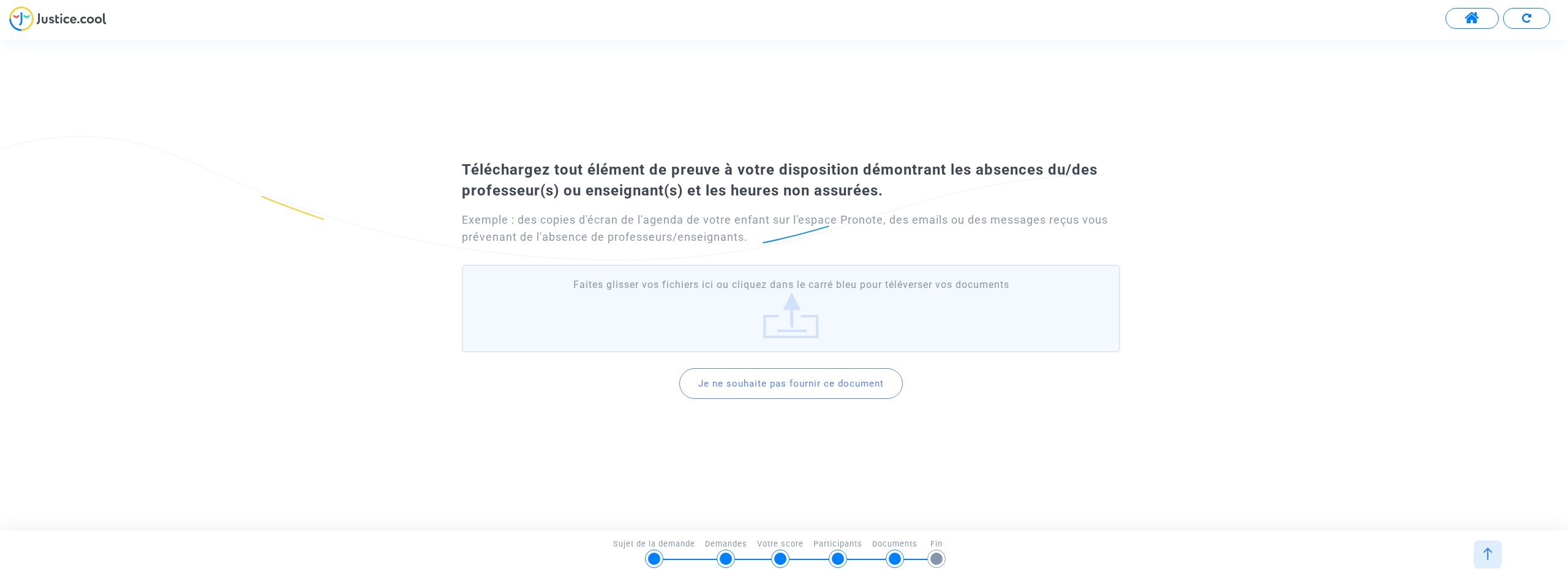
click at [1487, 551] on img at bounding box center [1488, 554] width 12 height 12
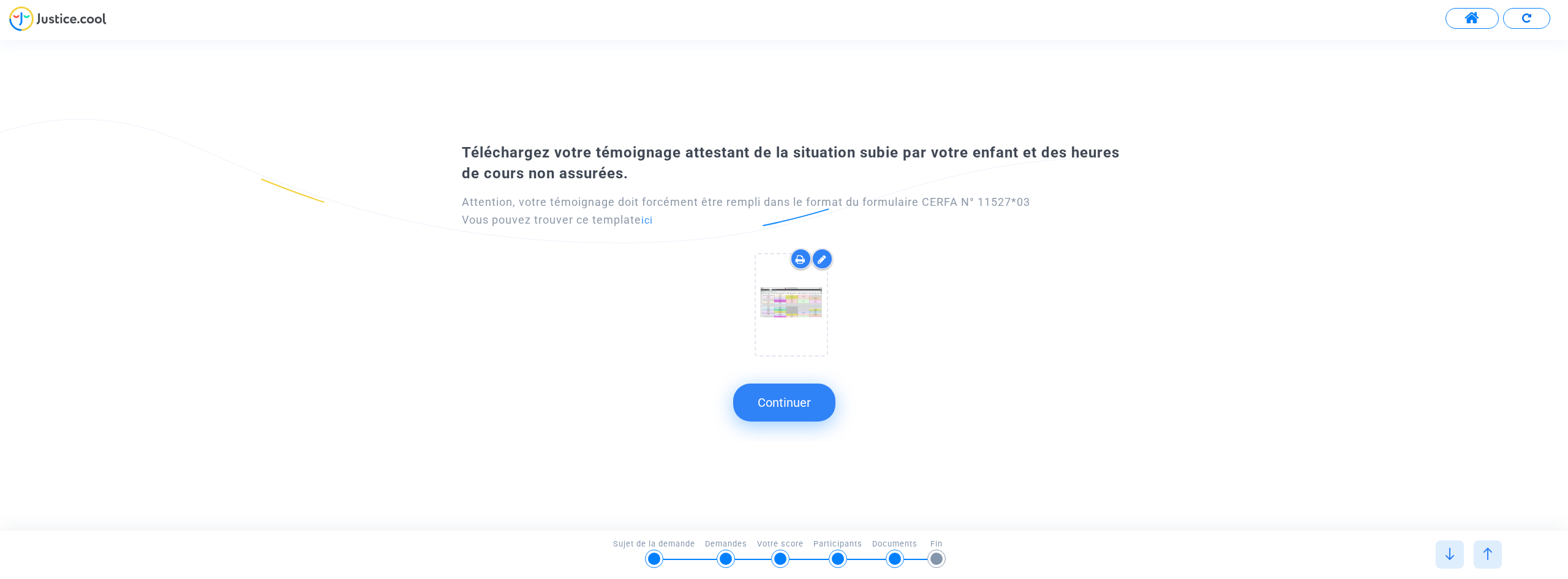
click at [823, 265] on div at bounding box center [822, 259] width 21 height 21
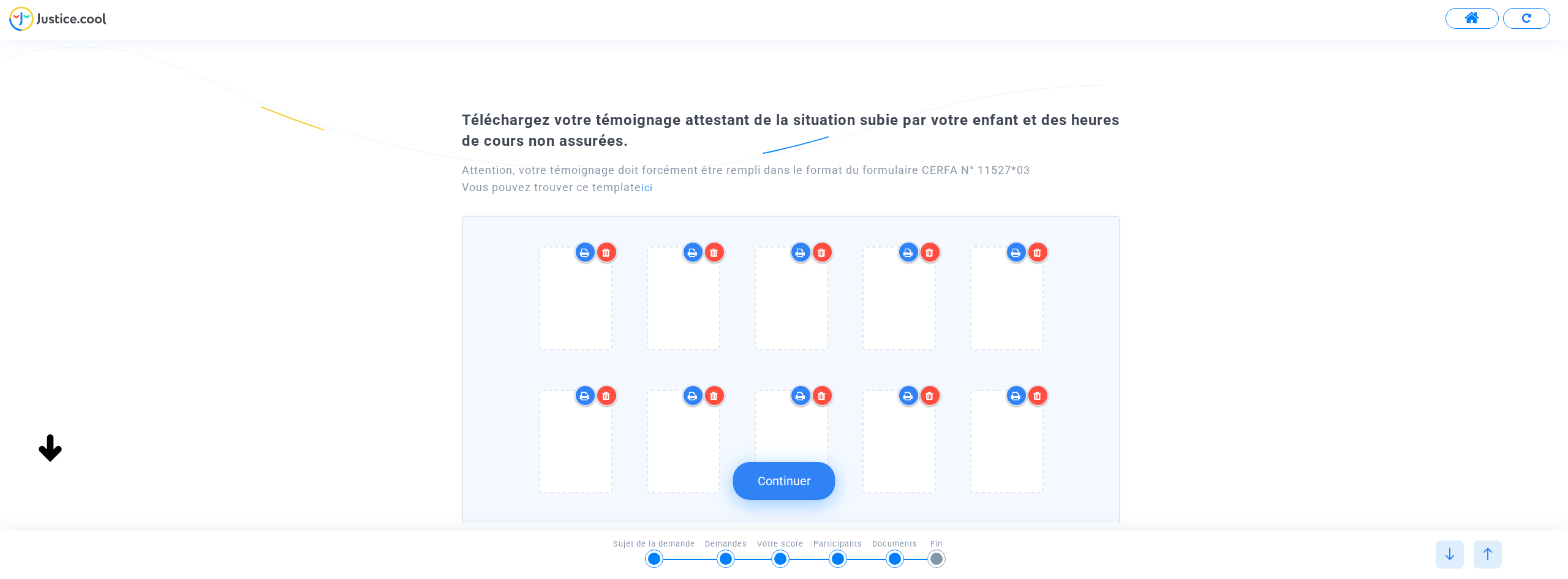
click at [606, 254] on icon at bounding box center [606, 252] width 8 height 10
click at [609, 254] on icon at bounding box center [606, 252] width 8 height 10
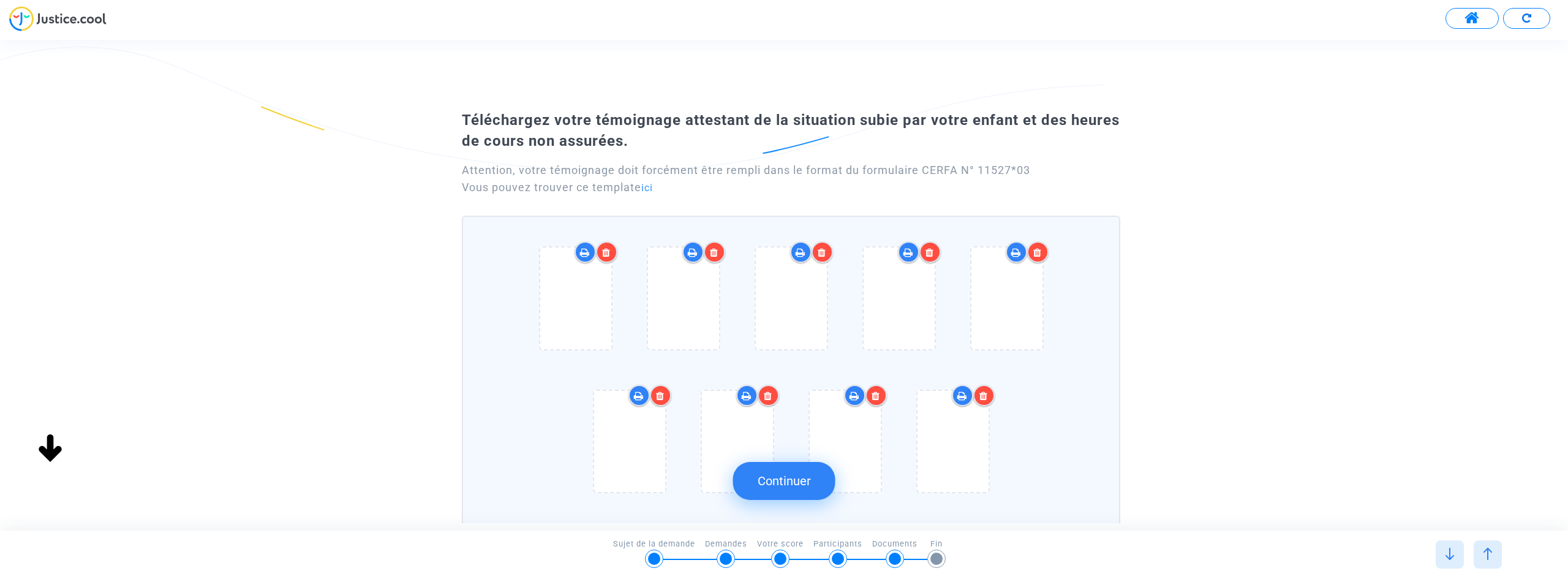
click at [609, 254] on icon at bounding box center [606, 252] width 8 height 10
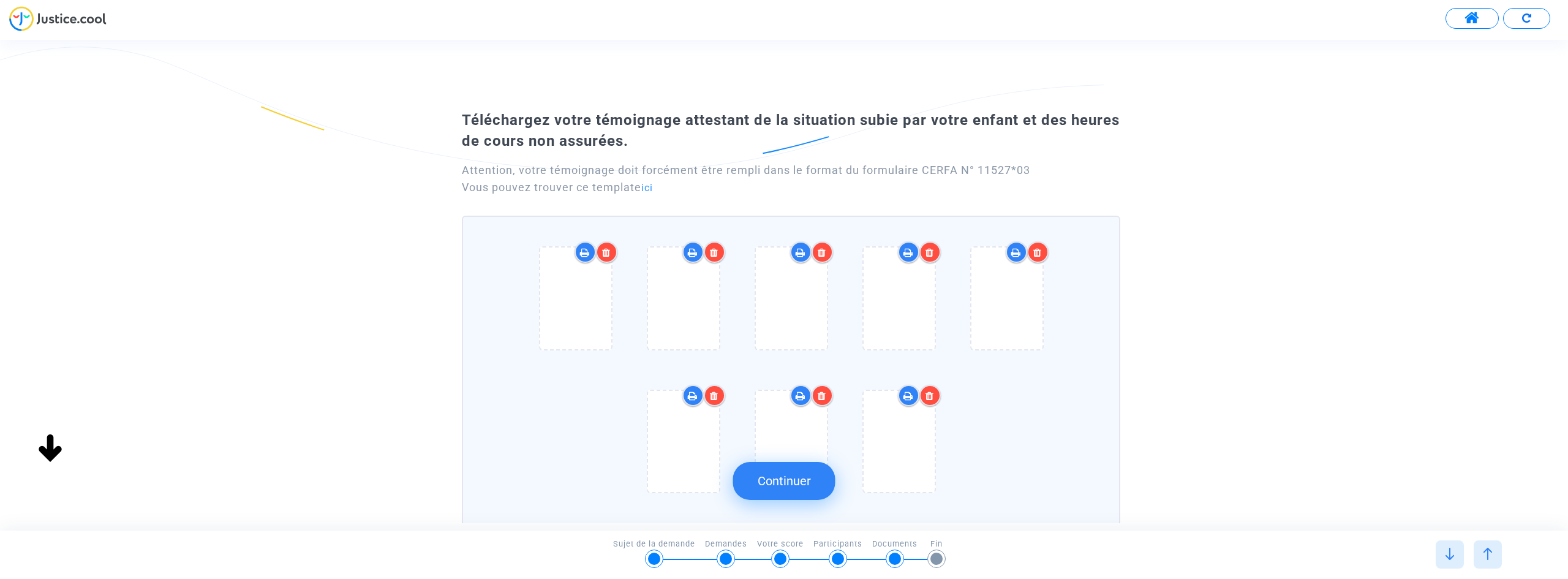
click at [609, 254] on icon at bounding box center [606, 252] width 8 height 10
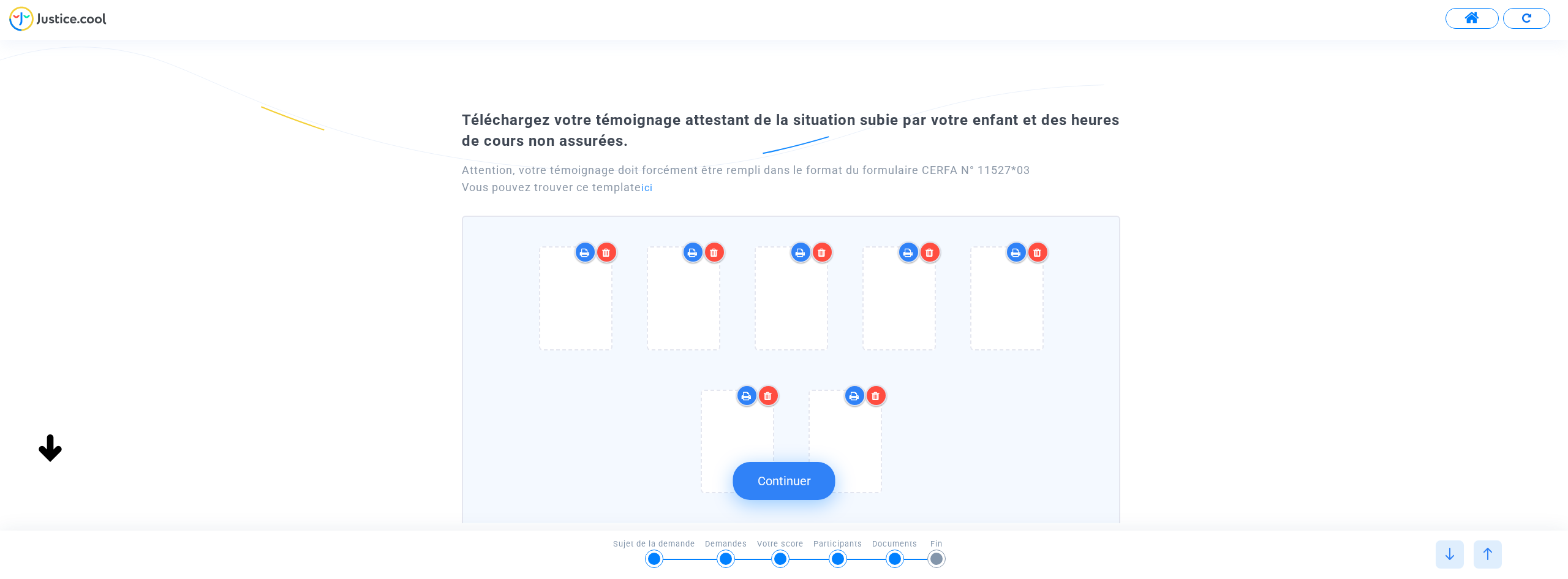
click at [609, 254] on icon at bounding box center [606, 252] width 8 height 10
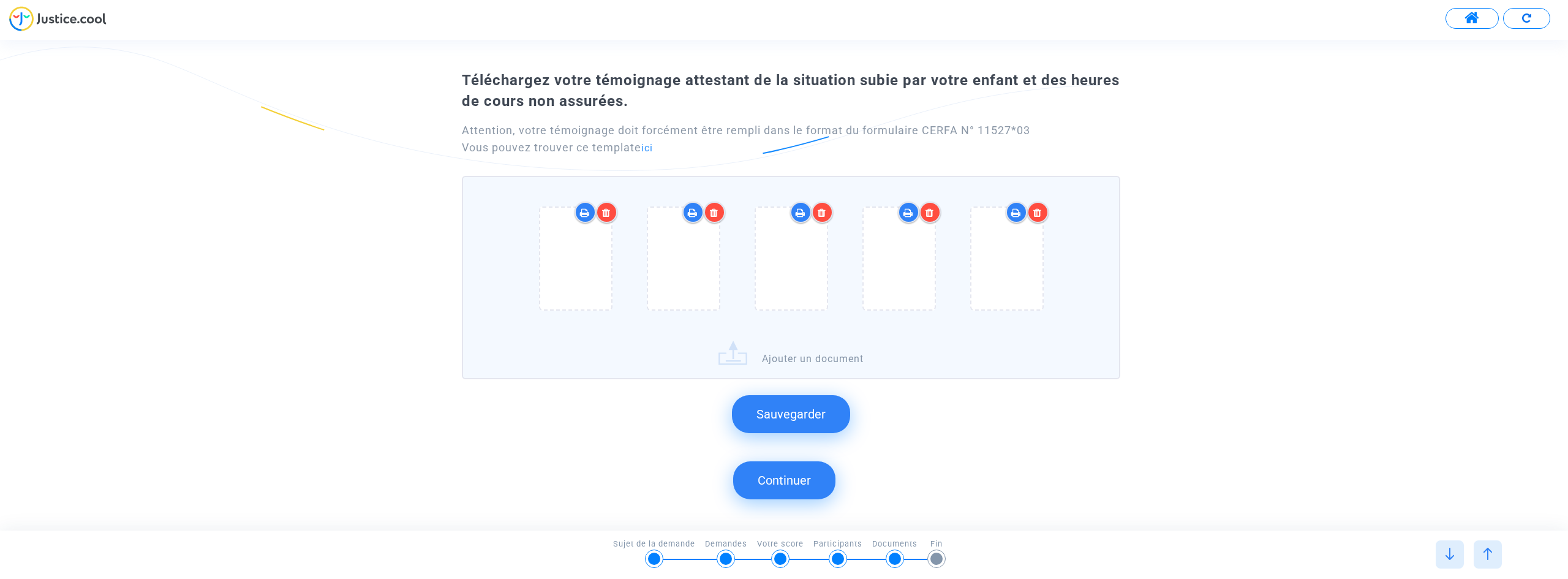
click at [603, 208] on icon at bounding box center [606, 213] width 8 height 10
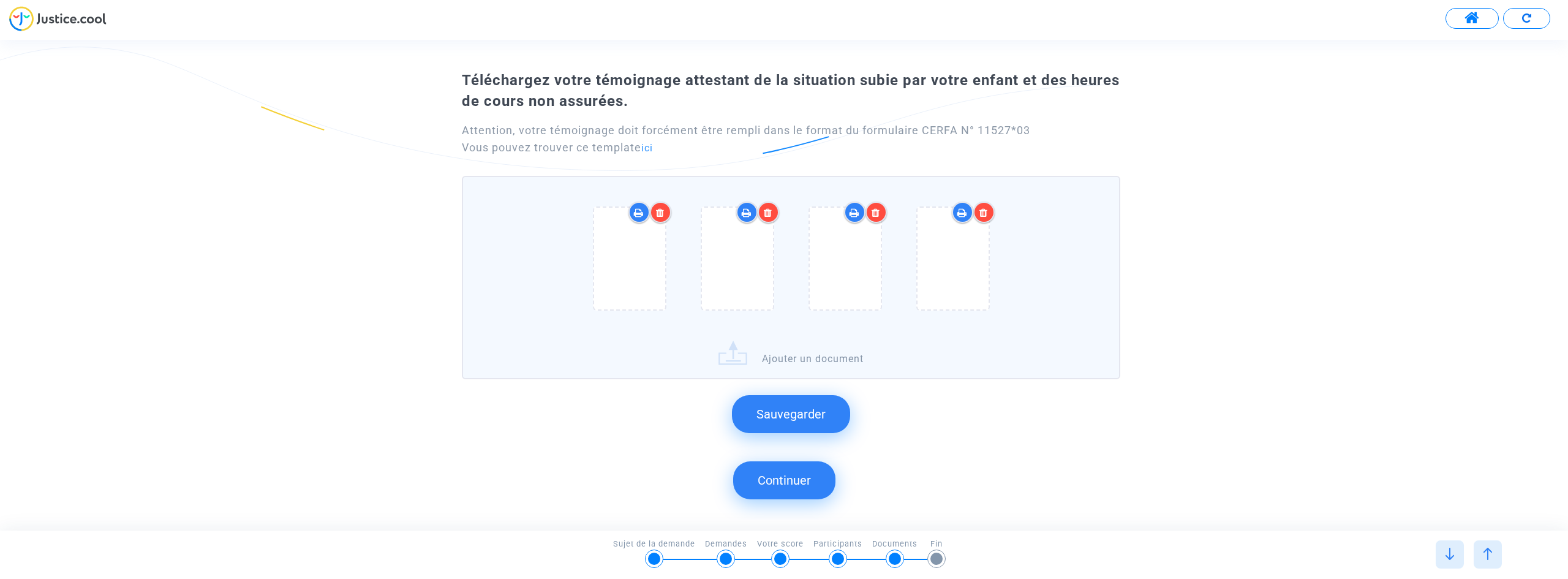
click at [662, 212] on icon at bounding box center [660, 213] width 8 height 10
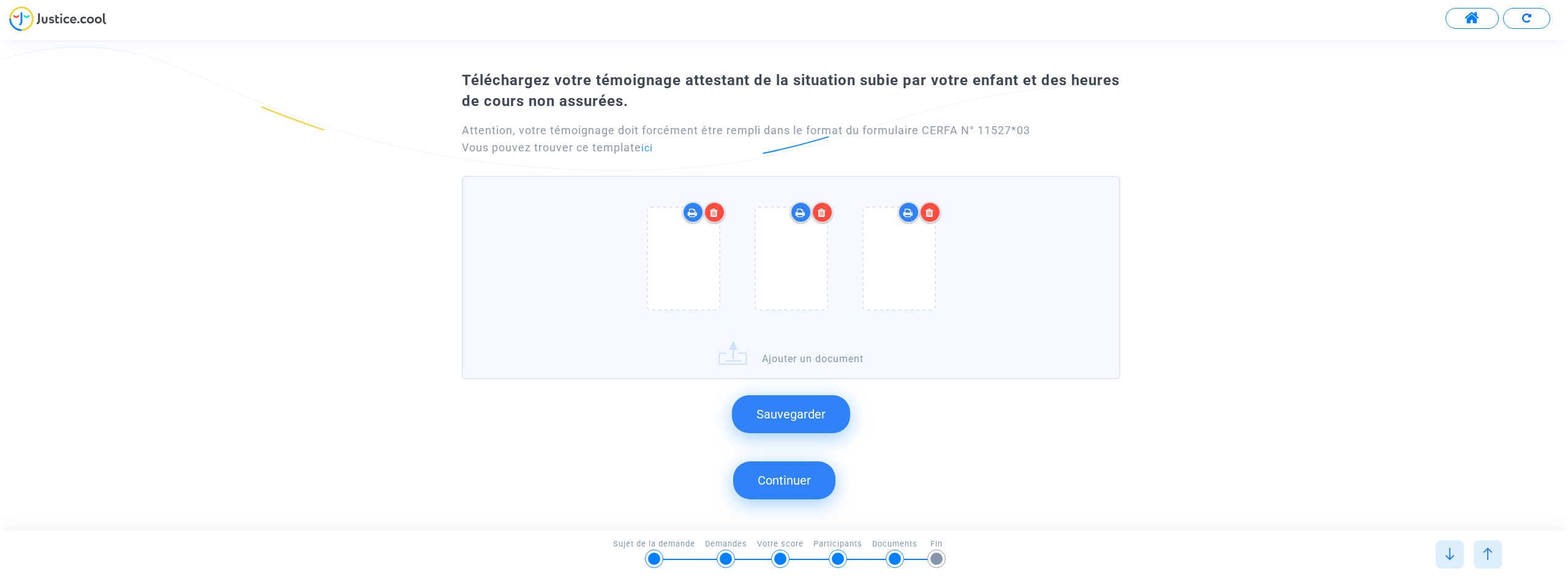
click at [712, 210] on icon at bounding box center [714, 213] width 8 height 10
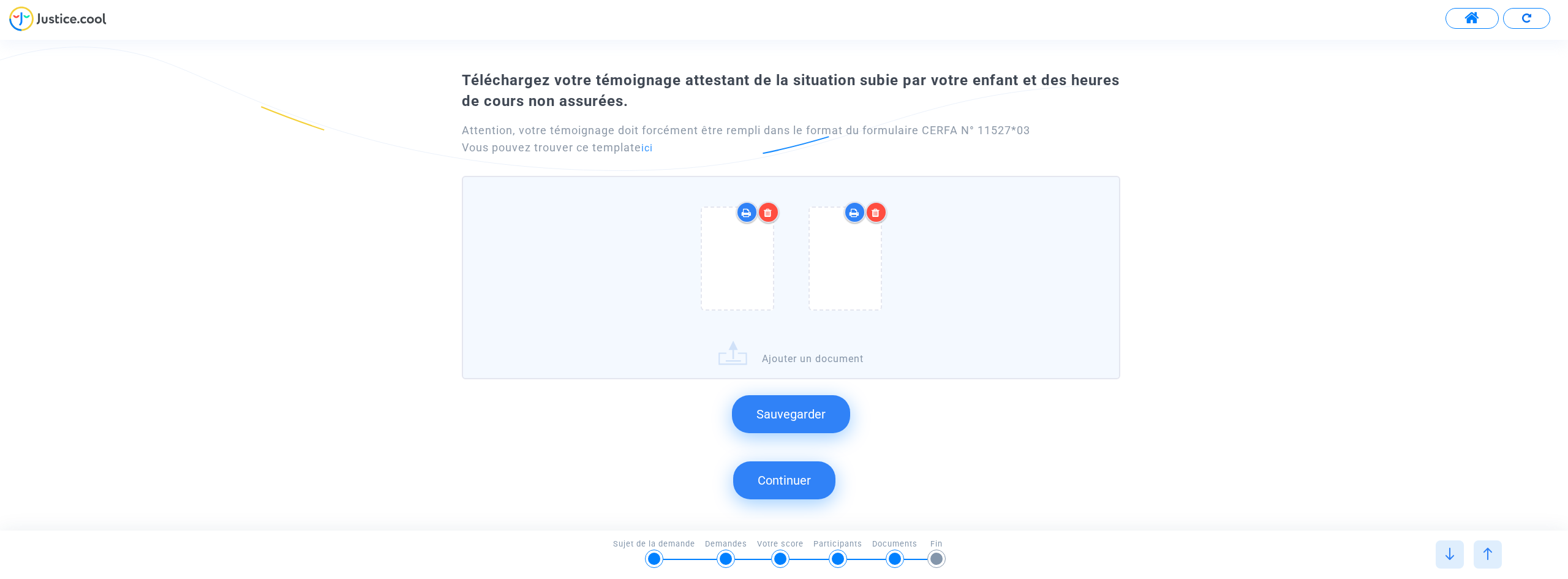
click at [764, 210] on icon at bounding box center [768, 213] width 8 height 10
click at [828, 210] on div at bounding box center [822, 212] width 21 height 21
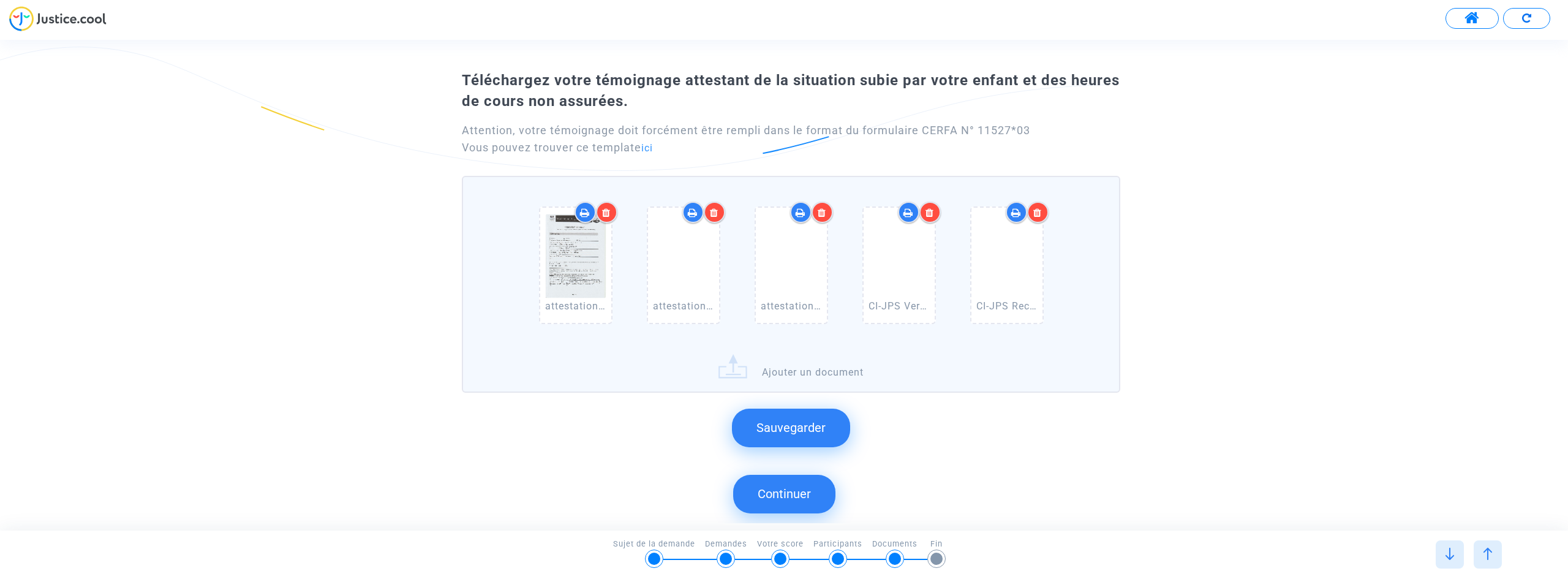
click at [808, 435] on span "Sauvegarder" at bounding box center [791, 427] width 70 height 15
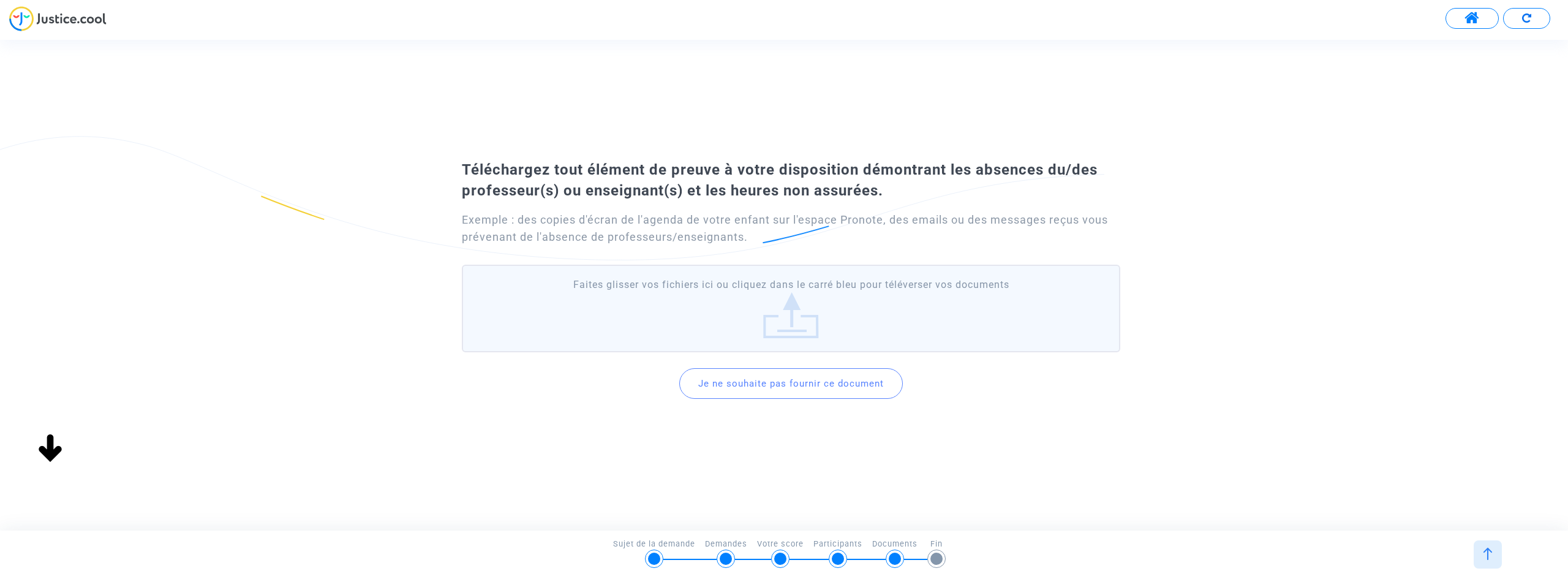
click at [792, 308] on label "Faites glisser vos fichiers ici ou cliquez dans le carré bleu pour téléverser v…" at bounding box center [791, 308] width 658 height 87
click at [0, 0] on input "Faites glisser vos fichiers ici ou cliquez dans le carré bleu pour téléverser v…" at bounding box center [0, 0] width 0 height 0
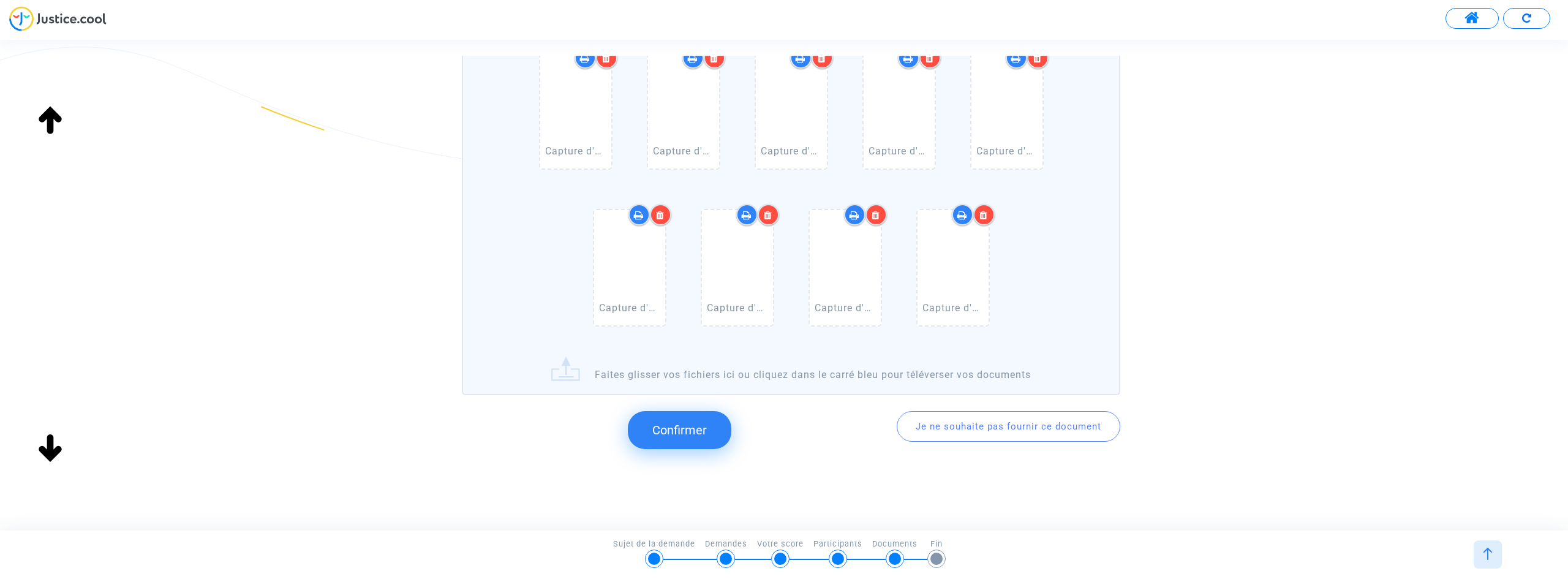
scroll to position [355, 0]
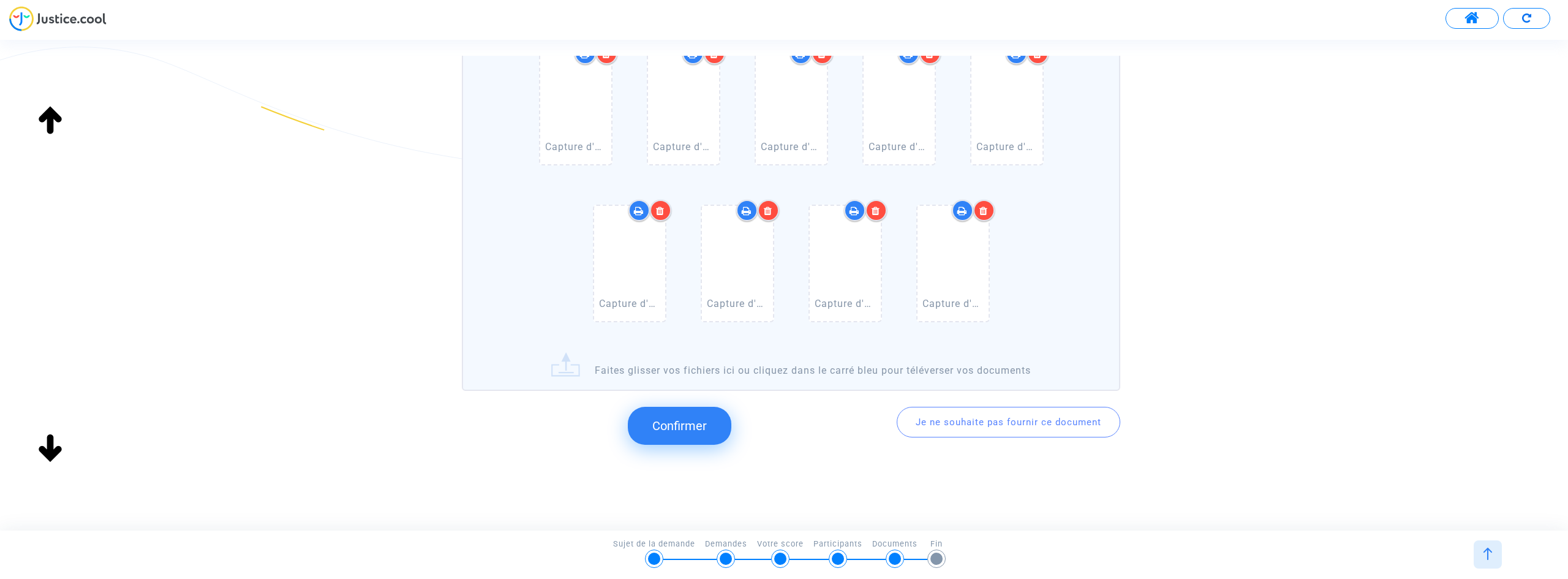
click at [710, 432] on button "Confirmer" at bounding box center [680, 426] width 103 height 38
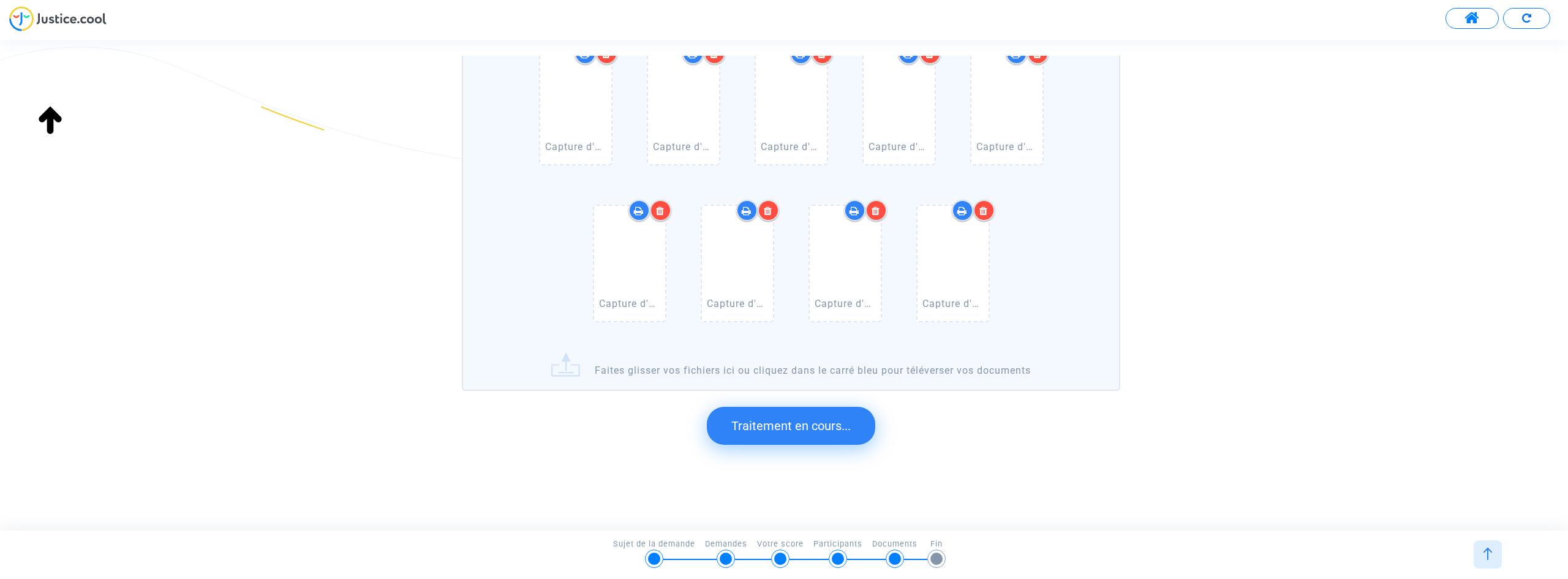
scroll to position [0, 0]
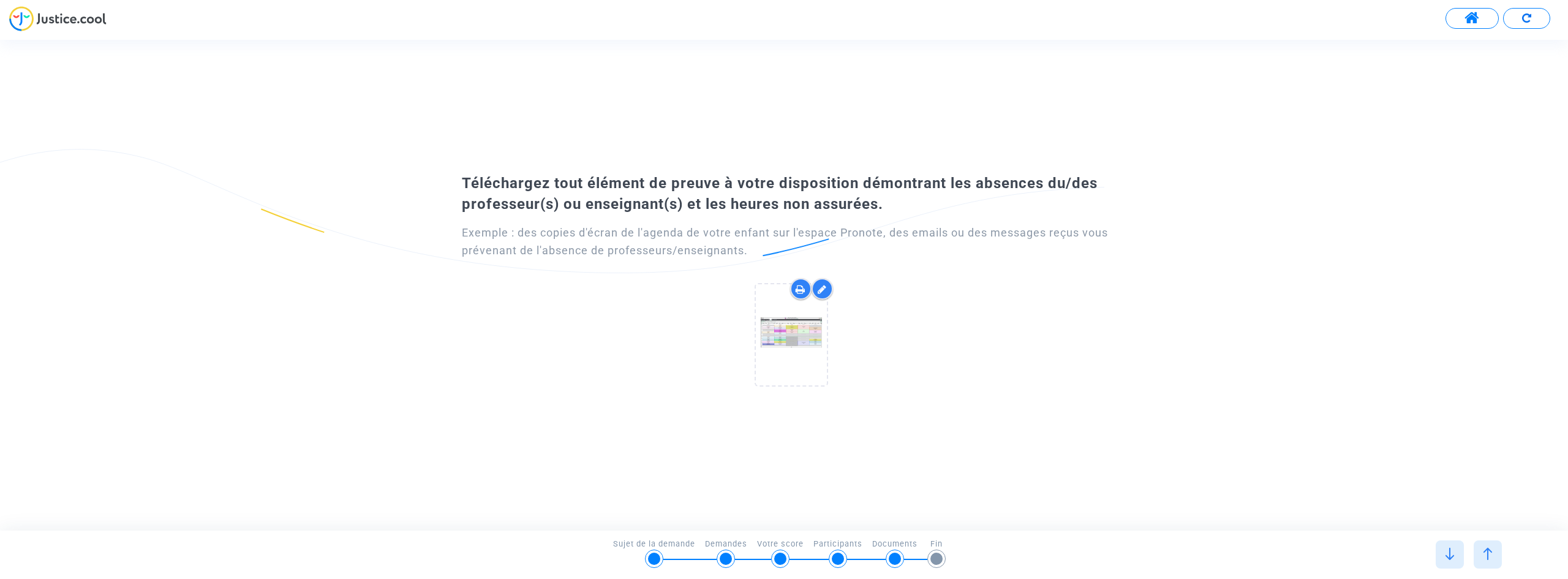
click at [822, 291] on icon at bounding box center [822, 289] width 9 height 10
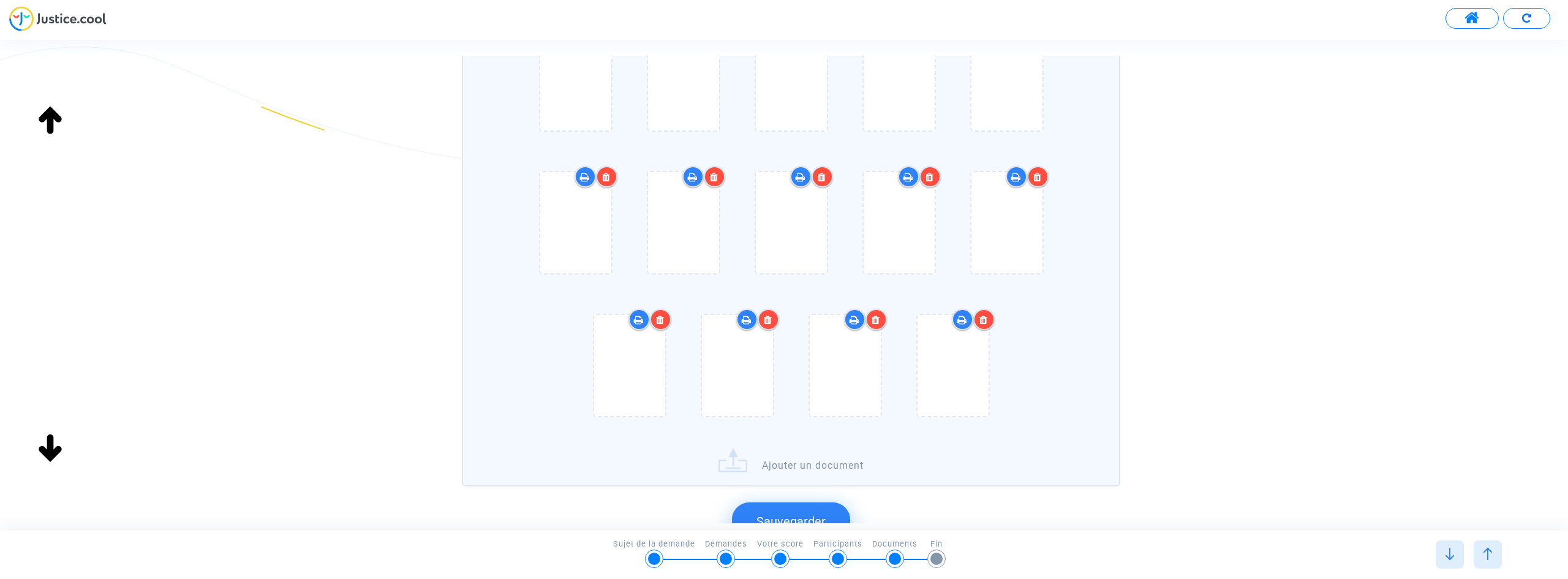
scroll to position [314, 0]
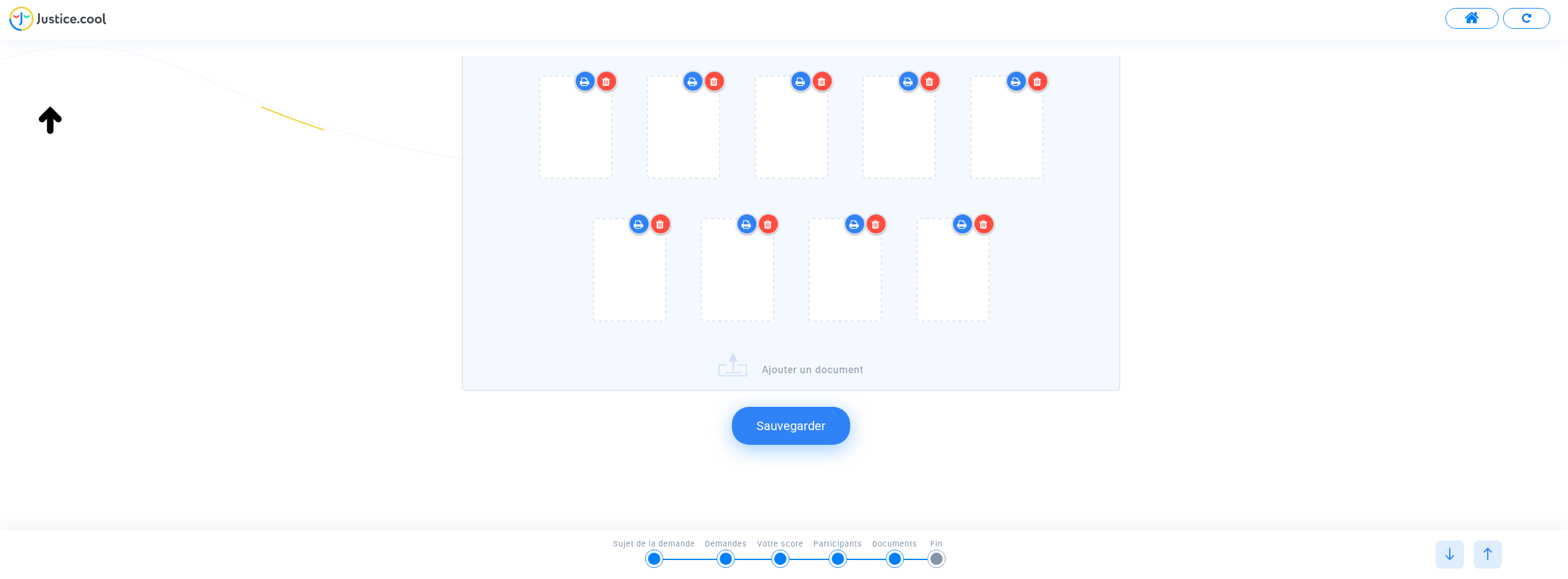
click at [830, 419] on button "Sauvegarder" at bounding box center [791, 426] width 118 height 38
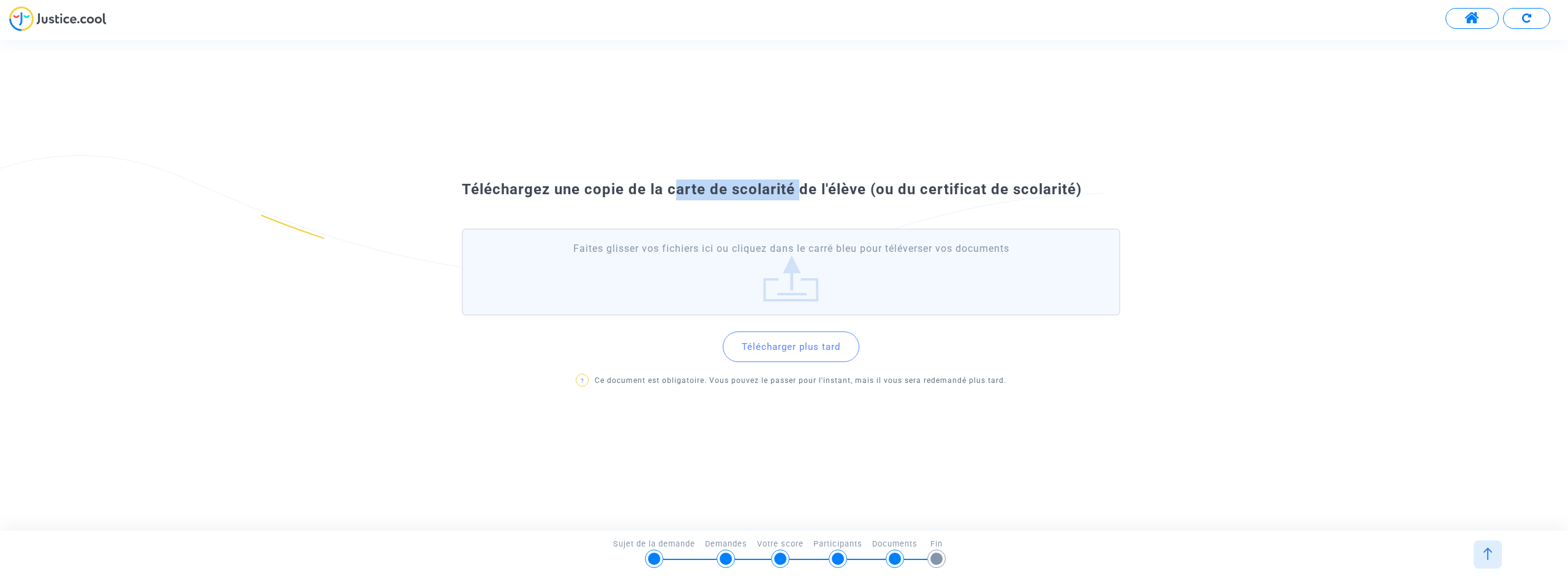
drag, startPoint x: 667, startPoint y: 192, endPoint x: 789, endPoint y: 199, distance: 122.2
click at [789, 199] on div "Téléchargez une copie de la carte de scolarité de l'élève (ou du certificat de …" at bounding box center [784, 189] width 706 height 20
copy span "carte de scolarité"
click at [1246, 256] on div "Téléchargez une copie de la carte de scolarité de l'élève (ou du certificat de …" at bounding box center [784, 285] width 1568 height 223
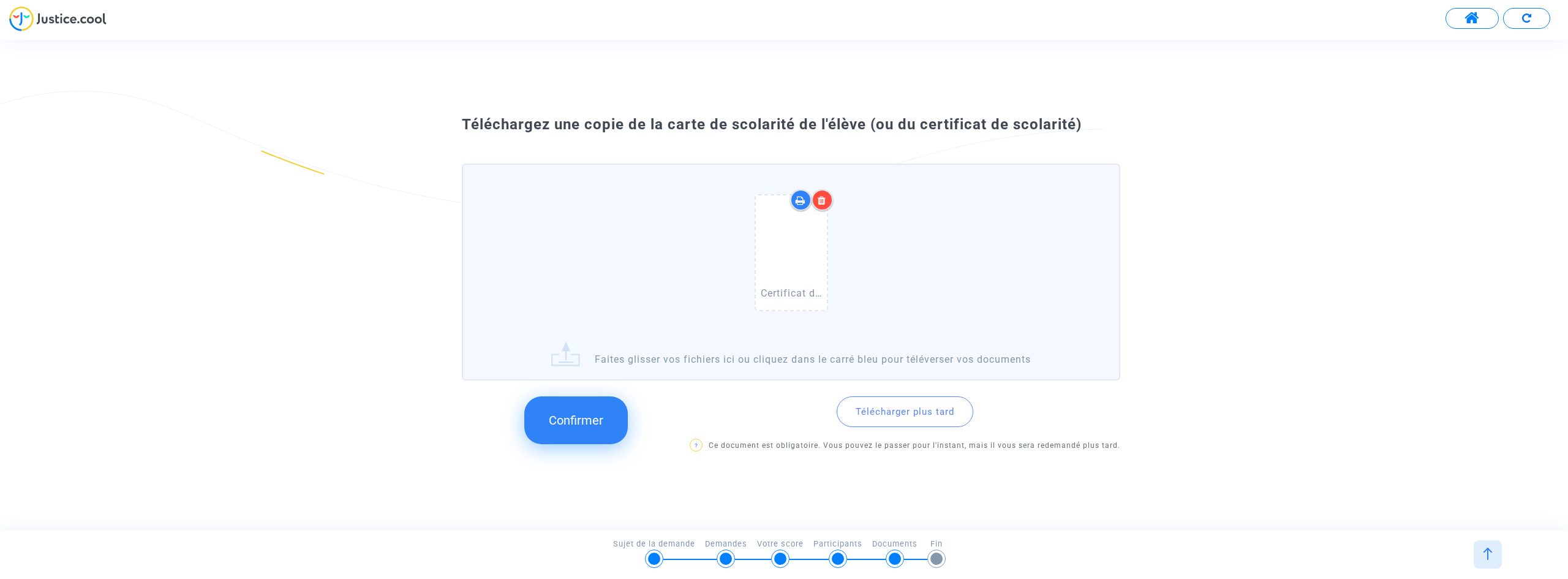
click at [616, 424] on button "Confirmer" at bounding box center [576, 420] width 103 height 47
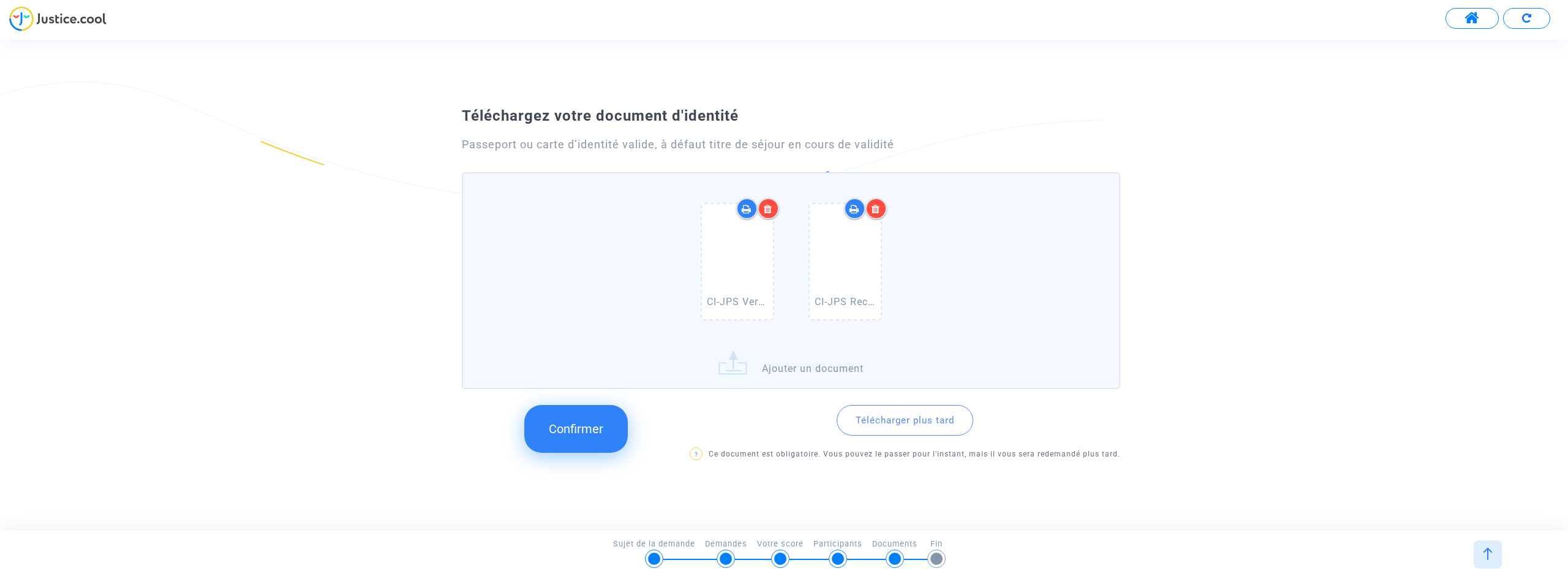
click at [587, 437] on span "Confirmer" at bounding box center [576, 429] width 55 height 15
